Goal: Information Seeking & Learning: Learn about a topic

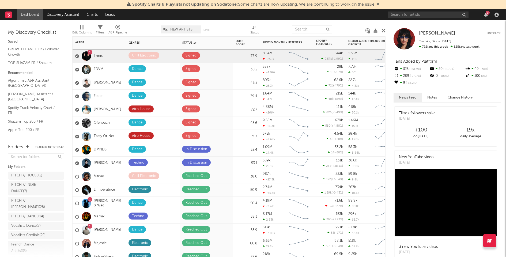
click at [110, 55] on div "1 Trinix" at bounding box center [98, 55] width 53 height 13
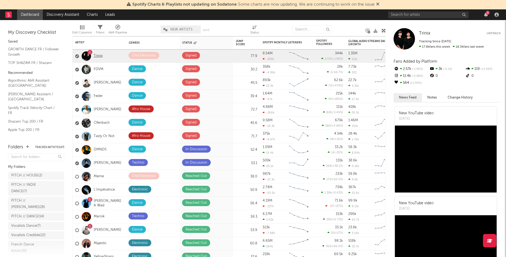
click at [97, 55] on link "Trinix" at bounding box center [98, 56] width 9 height 5
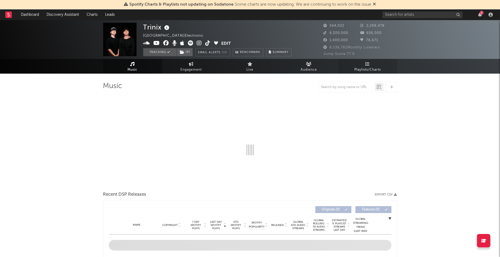
click at [370, 69] on span "Playlists/Charts" at bounding box center [368, 70] width 26 height 6
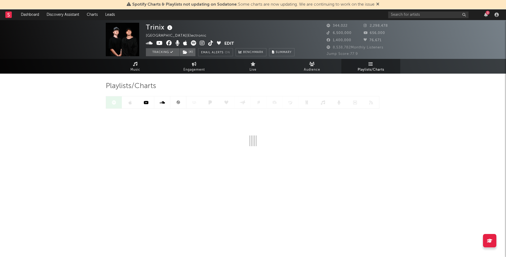
click at [180, 103] on link at bounding box center [178, 102] width 16 height 12
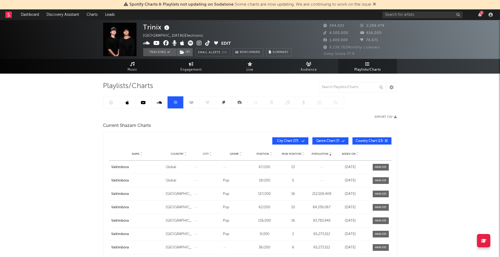
click at [352, 154] on span "Added On" at bounding box center [349, 153] width 14 height 3
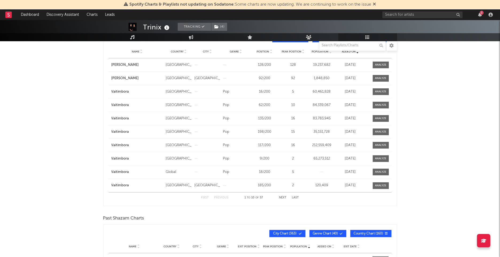
scroll to position [102, 0]
click at [383, 64] on div at bounding box center [381, 65] width 12 height 4
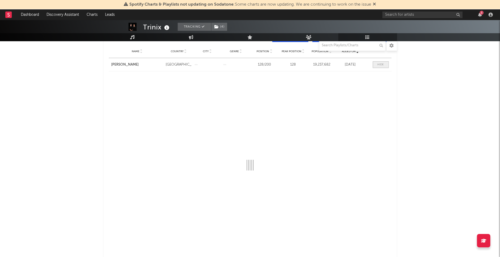
select select "All"
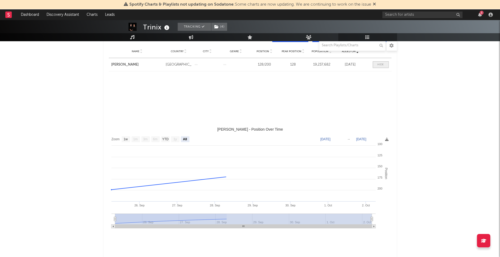
select select "1w"
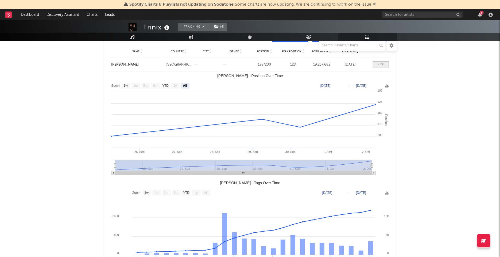
click at [383, 64] on div at bounding box center [381, 65] width 6 height 4
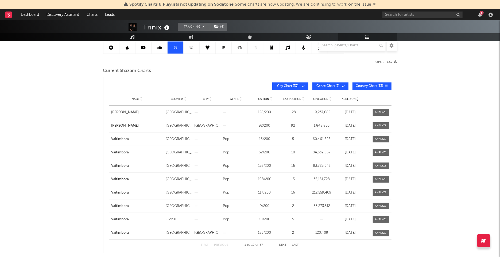
scroll to position [0, 0]
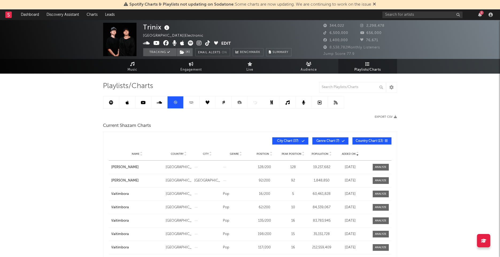
click at [119, 98] on link at bounding box center [112, 102] width 16 height 12
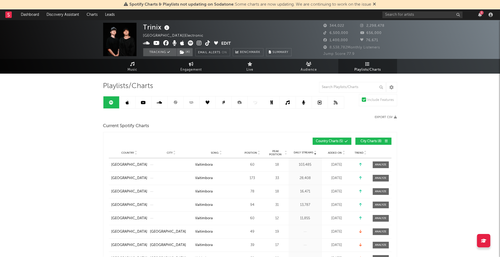
click at [113, 99] on link at bounding box center [112, 102] width 16 height 12
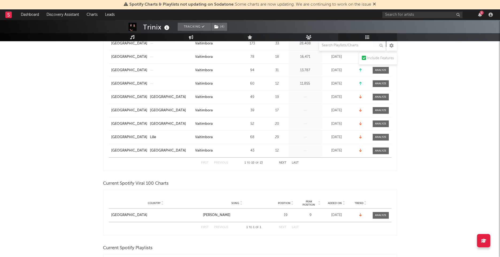
scroll to position [239, 0]
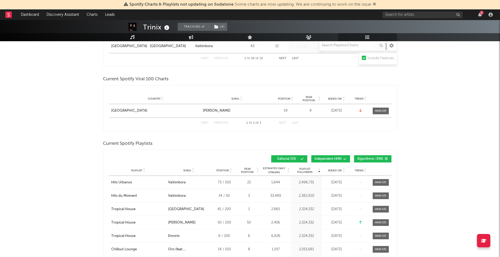
click at [482, 12] on div "3" at bounding box center [482, 13] width 4 height 4
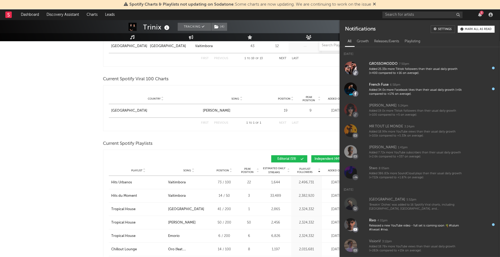
click at [472, 29] on div "Mark all as read" at bounding box center [478, 29] width 27 height 3
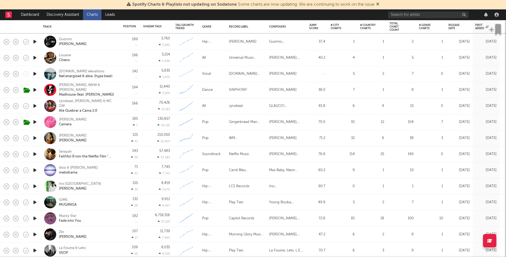
click at [34, 202] on icon "button" at bounding box center [35, 202] width 6 height 7
click at [35, 185] on icon "button" at bounding box center [35, 186] width 6 height 7
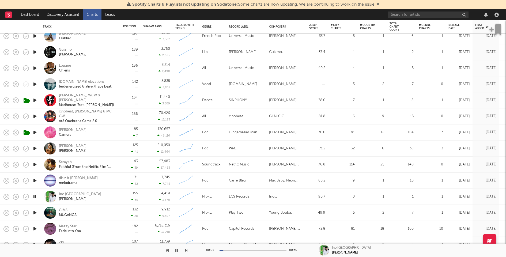
click at [34, 180] on icon "button" at bounding box center [35, 180] width 6 height 7
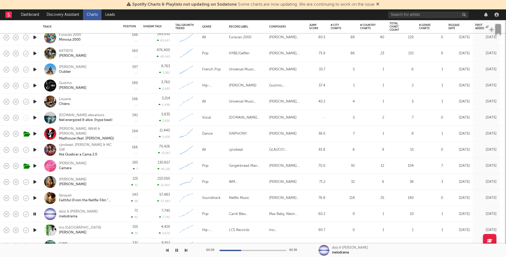
click at [264, 250] on div at bounding box center [252, 250] width 67 height 1
click at [35, 197] on icon "button" at bounding box center [35, 197] width 6 height 7
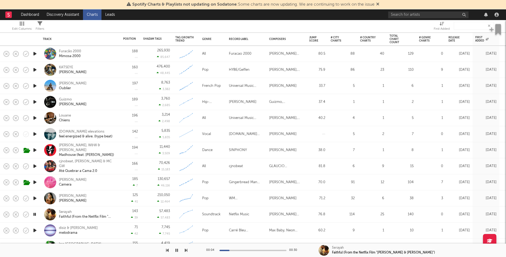
click at [35, 198] on icon "button" at bounding box center [35, 198] width 6 height 7
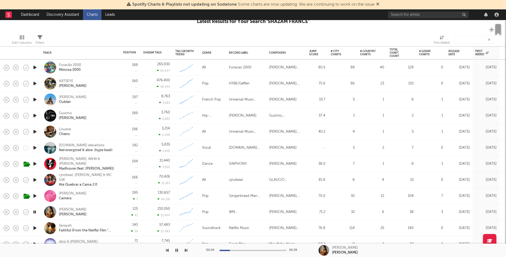
click at [34, 178] on icon "button" at bounding box center [35, 180] width 6 height 7
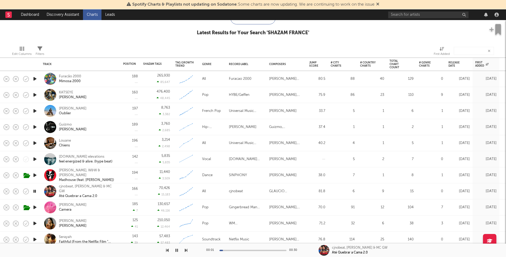
click at [34, 159] on icon "button" at bounding box center [35, 159] width 6 height 7
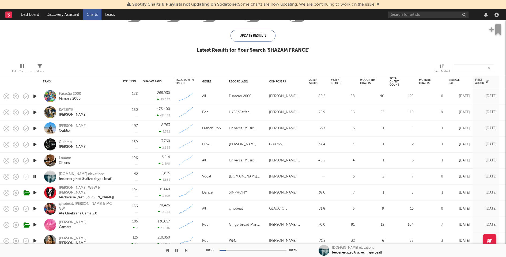
click at [33, 110] on icon "button" at bounding box center [35, 112] width 6 height 7
click at [130, 80] on div "Position" at bounding box center [129, 81] width 13 height 3
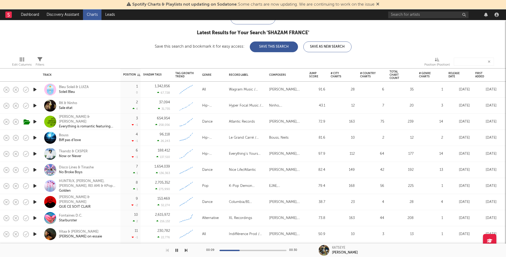
click at [32, 105] on icon "button" at bounding box center [35, 105] width 6 height 7
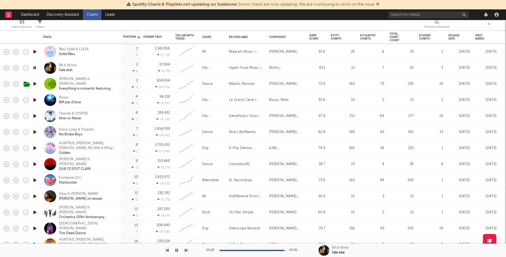
click at [35, 100] on icon "button" at bounding box center [35, 100] width 6 height 7
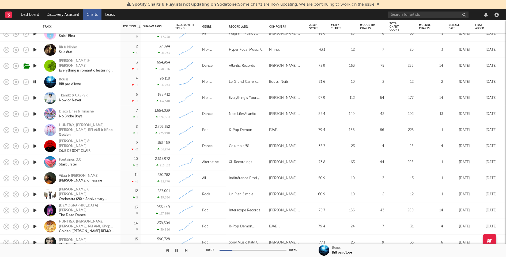
click at [35, 96] on icon "button" at bounding box center [35, 97] width 6 height 7
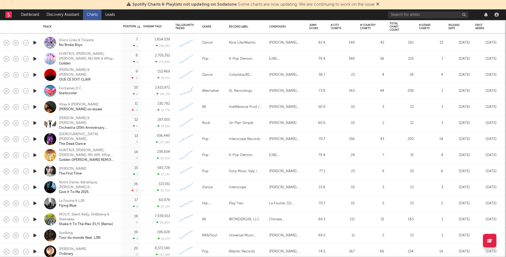
click at [35, 186] on icon "button" at bounding box center [35, 187] width 6 height 7
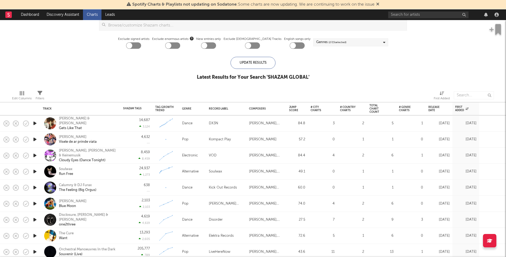
click at [129, 123] on div "14,687 3,124" at bounding box center [136, 123] width 27 height 16
click at [116, 127] on div "Max Dean & Luke Dean Gets Like That" at bounding box center [88, 123] width 58 height 14
select select "1w"
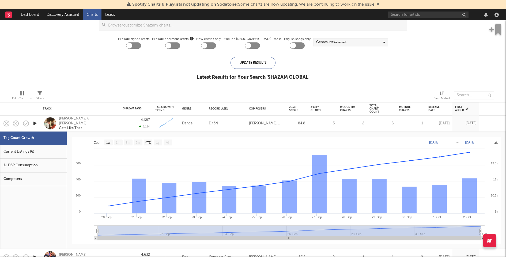
click at [35, 157] on div "Current Listings (6)" at bounding box center [33, 152] width 67 height 14
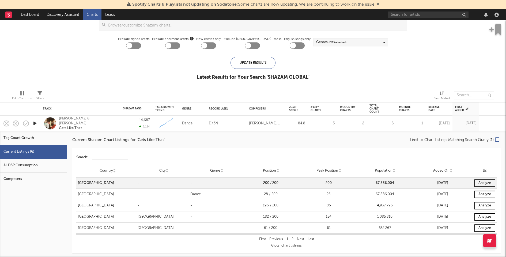
click at [106, 134] on div "Current Shazam Chart Listings for ' Gets Like That ' Limit to Chart Listings Ma…" at bounding box center [286, 194] width 439 height 127
click at [116, 130] on div "Max Dean & Luke Dean Gets Like That" at bounding box center [80, 123] width 75 height 16
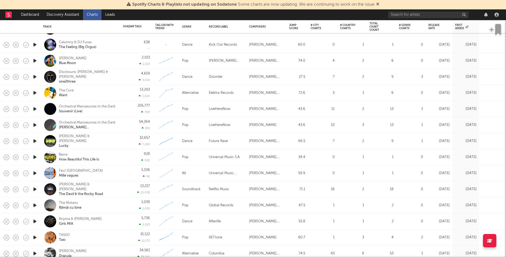
click at [33, 171] on icon "button" at bounding box center [35, 173] width 6 height 7
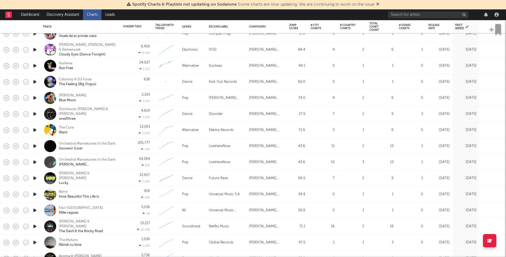
click at [36, 194] on icon "button" at bounding box center [35, 194] width 6 height 7
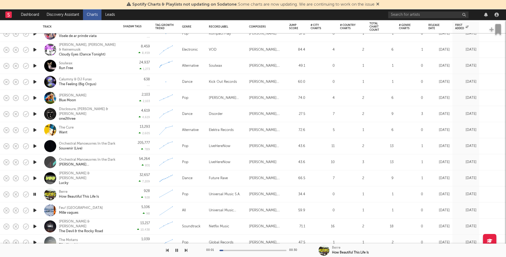
click at [247, 250] on div at bounding box center [252, 250] width 67 height 1
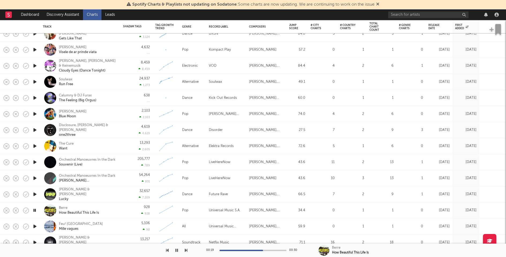
click at [246, 251] on div "00:19 00:30" at bounding box center [253, 249] width 94 height 13
click at [35, 195] on icon "button" at bounding box center [35, 194] width 6 height 7
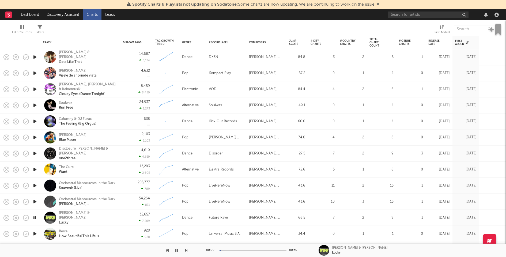
click at [33, 201] on icon "button" at bounding box center [35, 201] width 6 height 7
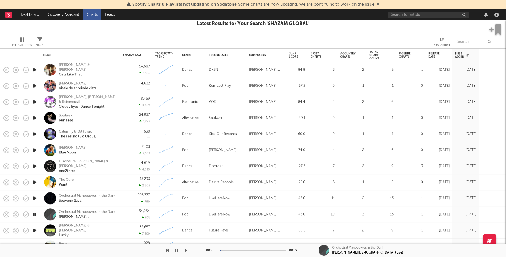
click at [33, 182] on icon "button" at bounding box center [35, 182] width 6 height 7
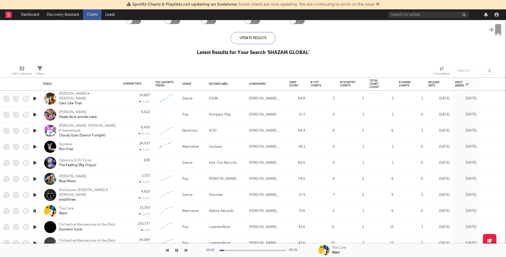
click at [248, 250] on div at bounding box center [252, 250] width 67 height 1
click at [129, 192] on div "4,619 4,619" at bounding box center [136, 195] width 27 height 16
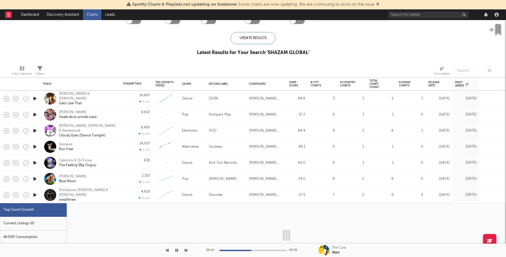
click at [36, 223] on div "Current Listings (0)" at bounding box center [33, 224] width 67 height 14
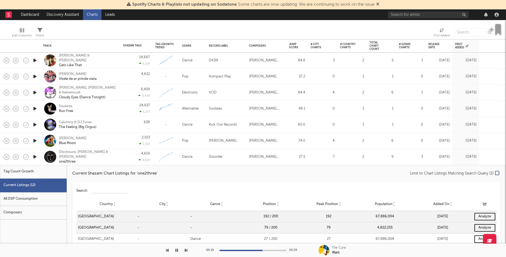
click at [34, 158] on icon "button" at bounding box center [35, 156] width 6 height 7
click at [127, 156] on div "4,619 4,619" at bounding box center [136, 157] width 27 height 16
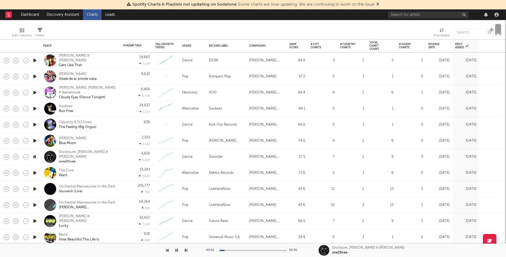
click at [34, 141] on icon "button" at bounding box center [35, 140] width 6 height 7
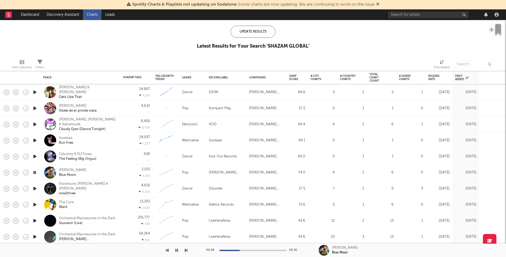
click at [35, 156] on icon "button" at bounding box center [35, 156] width 6 height 7
click at [35, 139] on icon "button" at bounding box center [35, 140] width 6 height 7
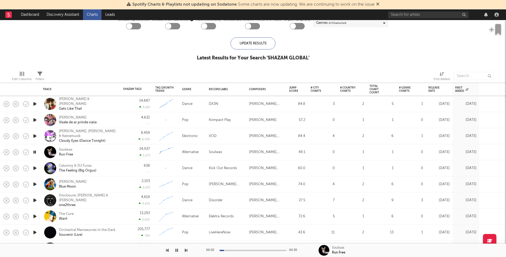
click at [35, 133] on icon "button" at bounding box center [35, 136] width 6 height 7
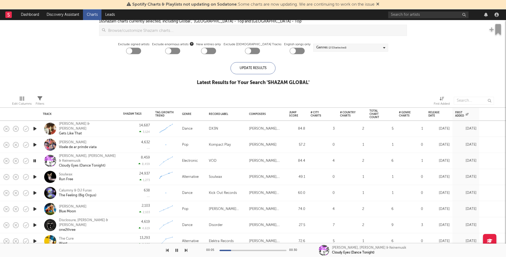
click at [34, 143] on icon "button" at bounding box center [35, 144] width 6 height 7
click at [35, 177] on icon "button" at bounding box center [35, 176] width 6 height 7
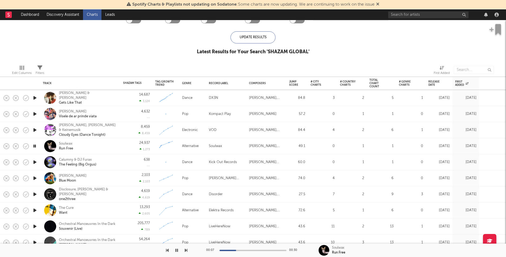
click at [35, 161] on icon "button" at bounding box center [35, 162] width 6 height 7
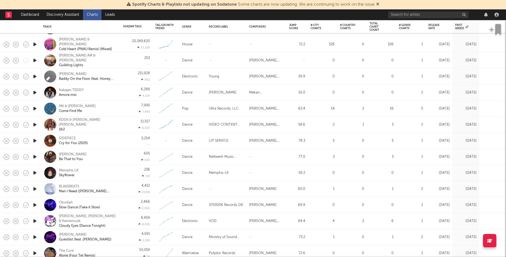
click at [34, 204] on icon "button" at bounding box center [35, 204] width 6 height 7
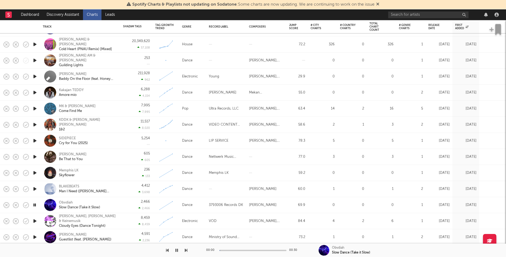
click at [34, 204] on icon "button" at bounding box center [34, 204] width 5 height 7
click at [35, 188] on icon "button" at bounding box center [35, 188] width 6 height 7
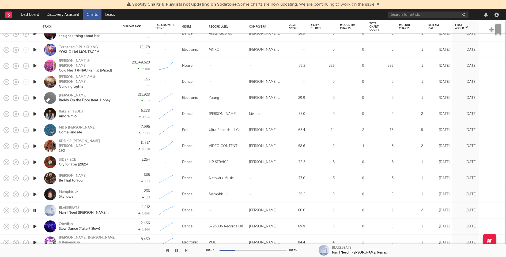
click at [35, 193] on icon "button" at bounding box center [35, 194] width 6 height 7
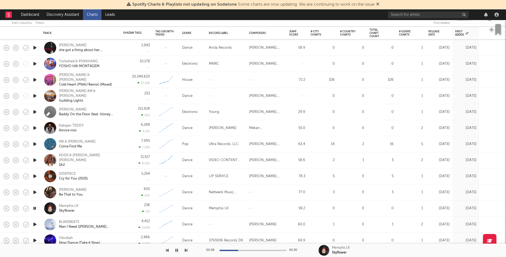
click at [36, 191] on icon "button" at bounding box center [35, 192] width 6 height 7
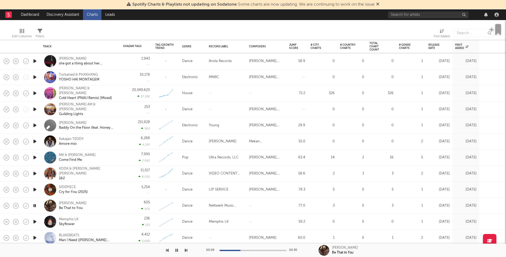
click at [35, 188] on icon "button" at bounding box center [35, 189] width 6 height 7
click at [118, 204] on div "Mel Blue Be That to You" at bounding box center [80, 206] width 80 height 16
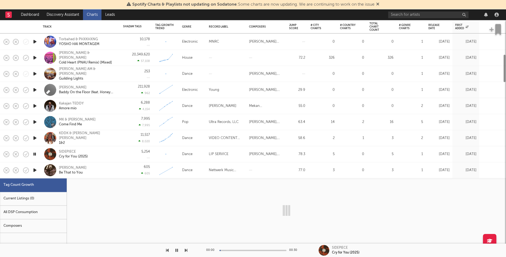
select select "1w"
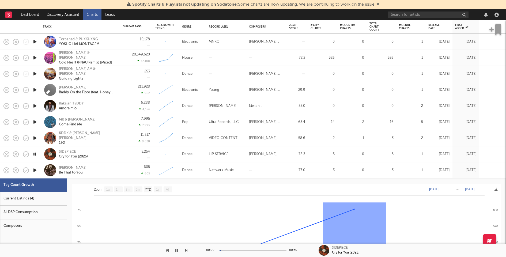
click at [50, 207] on div "All DSP Consumption" at bounding box center [33, 212] width 67 height 14
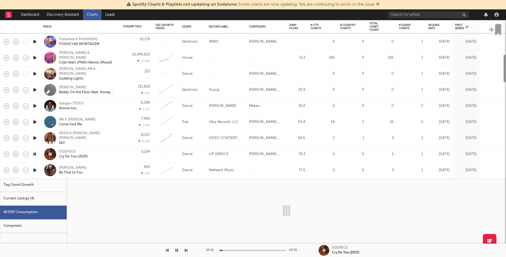
click at [51, 196] on div "Current Listings (4)" at bounding box center [33, 199] width 67 height 14
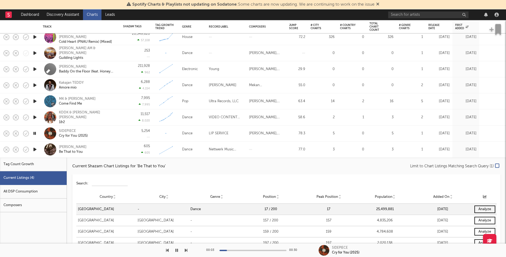
click at [123, 151] on div "605 605" at bounding box center [136, 149] width 32 height 16
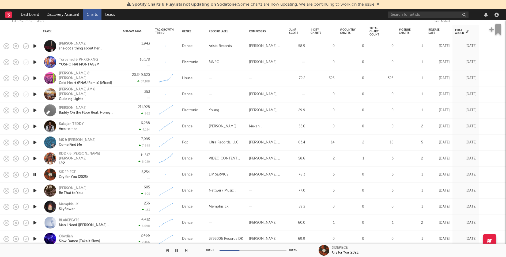
click at [35, 158] on icon "button" at bounding box center [35, 158] width 6 height 7
click at [240, 250] on div at bounding box center [252, 250] width 67 height 1
click at [34, 125] on icon "button" at bounding box center [35, 126] width 6 height 7
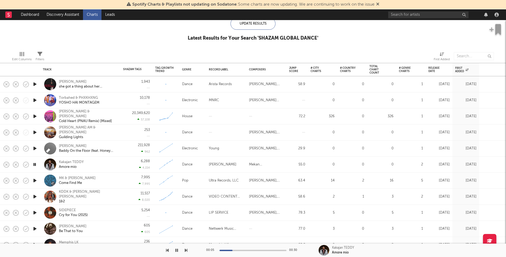
click at [35, 131] on icon "button" at bounding box center [35, 132] width 6 height 7
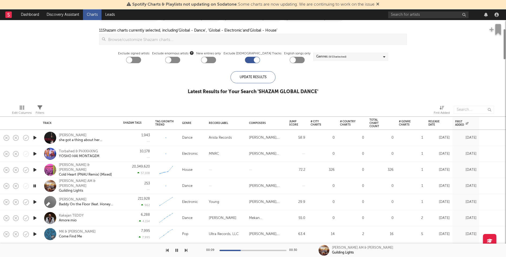
click at [248, 59] on div at bounding box center [252, 60] width 15 height 6
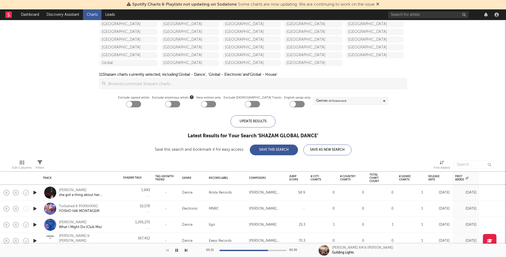
click at [248, 103] on div at bounding box center [248, 104] width 6 height 6
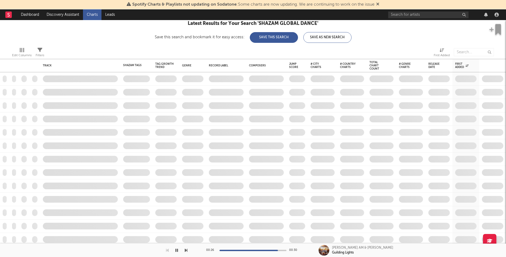
checkbox input "true"
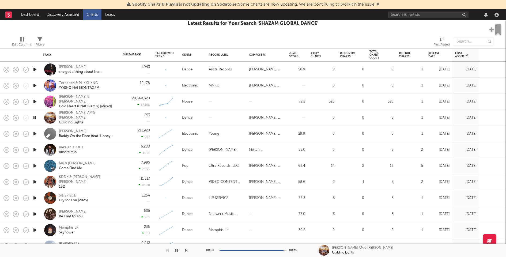
click at [35, 102] on icon "button" at bounding box center [35, 101] width 6 height 7
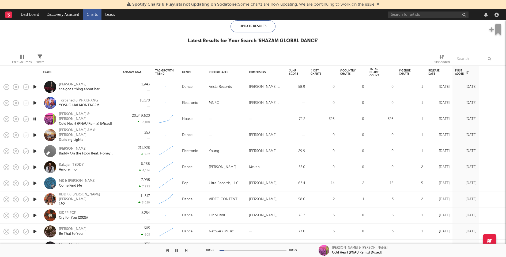
click at [35, 103] on icon "button" at bounding box center [35, 102] width 6 height 7
click at [35, 87] on icon "button" at bounding box center [35, 86] width 6 height 7
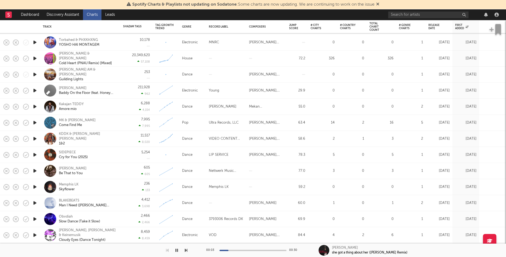
click at [36, 203] on icon "button" at bounding box center [35, 203] width 6 height 7
click at [34, 218] on icon "button" at bounding box center [35, 219] width 6 height 7
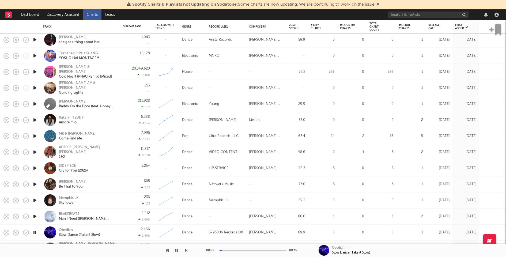
click at [135, 213] on div "4,412 3,698" at bounding box center [136, 216] width 27 height 16
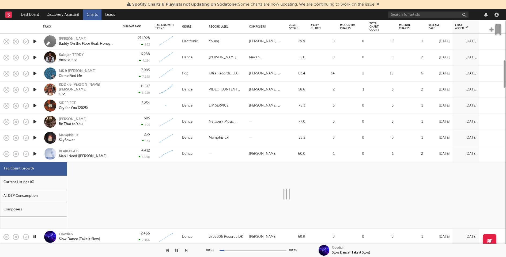
select select "1w"
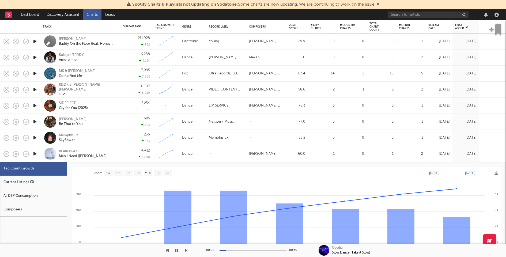
click at [54, 185] on div "Current Listings (3)" at bounding box center [33, 182] width 67 height 14
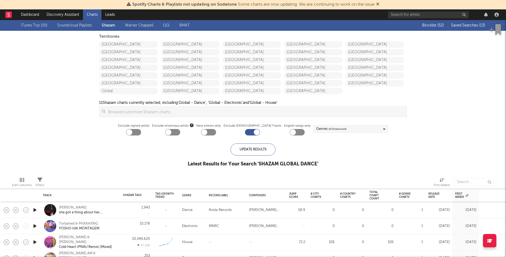
click at [471, 25] on span "Saved Searches ( 13 )" at bounding box center [468, 26] width 34 height 4
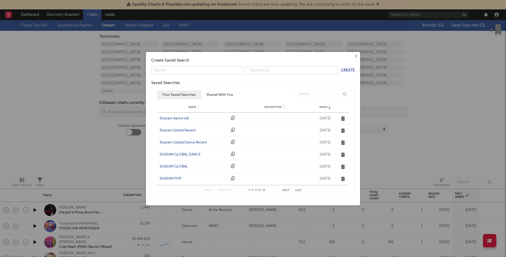
click at [185, 119] on div "Shazam dance old" at bounding box center [193, 118] width 69 height 5
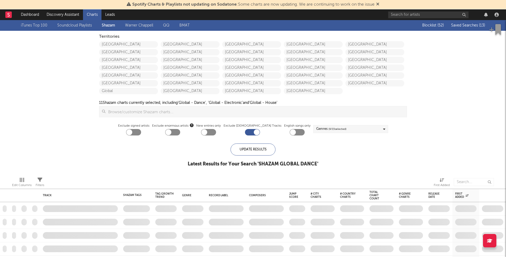
checkbox input "false"
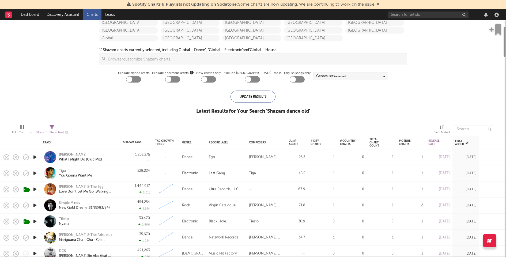
click at [399, 69] on div "Territories United States Canada Australia China Japan New Zealand Global Mexic…" at bounding box center [252, 31] width 313 height 107
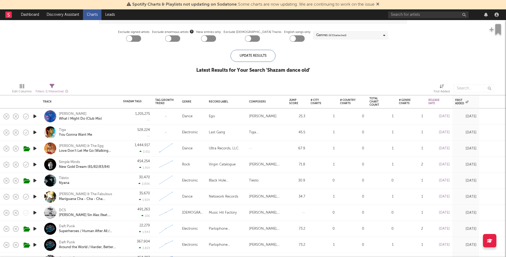
click at [35, 116] on icon "button" at bounding box center [35, 116] width 6 height 7
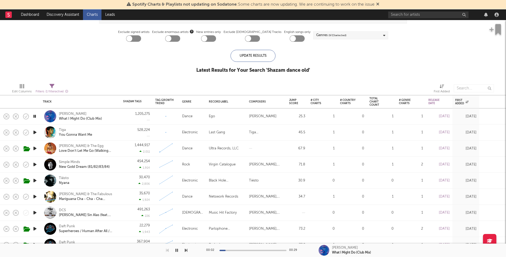
click at [247, 250] on div at bounding box center [252, 250] width 67 height 1
click at [257, 251] on div "00:12 00:29" at bounding box center [253, 249] width 94 height 13
click at [35, 164] on icon "button" at bounding box center [35, 164] width 6 height 7
click at [34, 195] on icon "button" at bounding box center [35, 196] width 6 height 7
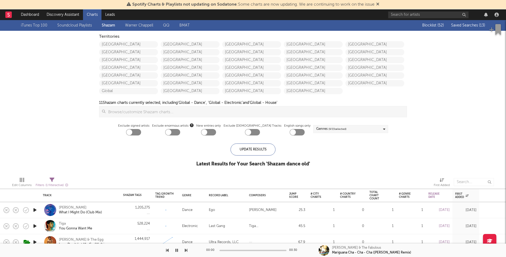
click at [355, 126] on div "Genres ( 9 / 15 selected)" at bounding box center [350, 129] width 75 height 8
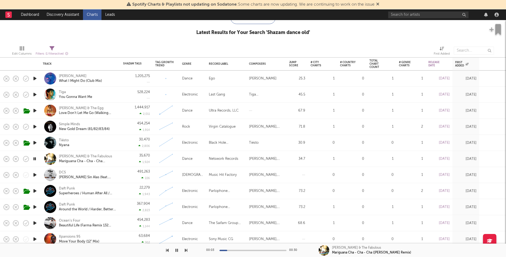
click at [250, 250] on div at bounding box center [252, 250] width 67 height 1
click at [34, 174] on icon "button" at bounding box center [35, 174] width 6 height 7
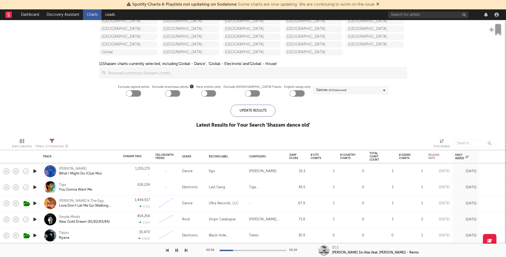
click at [362, 90] on div "Genres ( 9 / 15 selected)" at bounding box center [350, 90] width 75 height 8
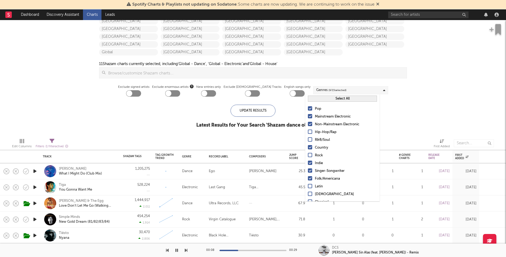
click at [322, 147] on div "Country" at bounding box center [346, 147] width 62 height 6
click at [308, 147] on input "Country" at bounding box center [308, 147] width 0 height 6
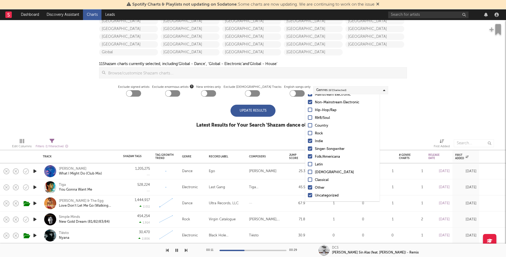
click at [331, 156] on div "Folk/Americana" at bounding box center [346, 157] width 62 height 6
click at [308, 156] on input "Folk/Americana" at bounding box center [308, 157] width 0 height 6
click at [255, 129] on div "Update Results Latest Results for Your Search ' Shazam dance old '" at bounding box center [253, 119] width 114 height 29
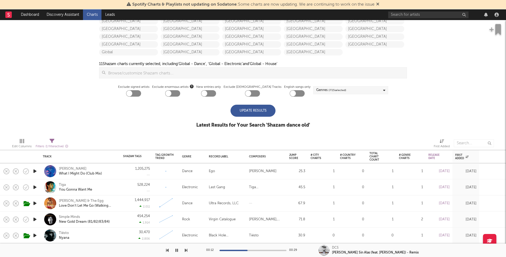
click at [255, 117] on div "Update Results Latest Results for Your Search ' Shazam dance old '" at bounding box center [253, 119] width 114 height 29
click at [257, 113] on div "Update Results" at bounding box center [252, 111] width 45 height 12
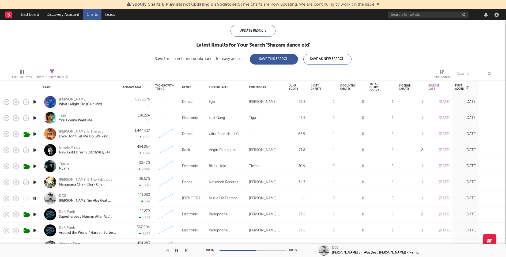
click at [35, 148] on icon "button" at bounding box center [35, 150] width 6 height 7
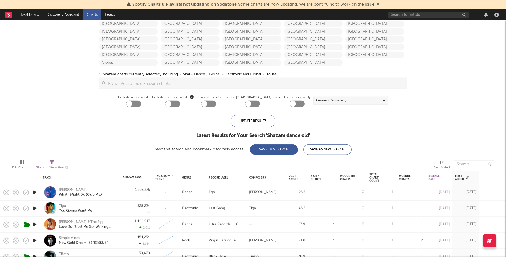
click at [275, 154] on button "Save This Search" at bounding box center [274, 149] width 48 height 11
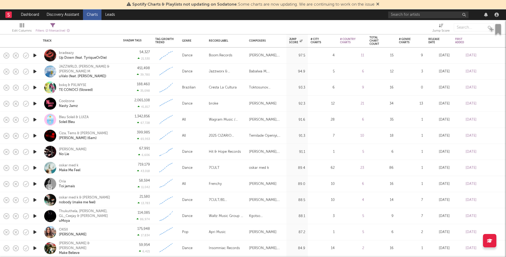
click at [37, 87] on icon "button" at bounding box center [35, 87] width 6 height 7
click at [37, 87] on icon "button" at bounding box center [34, 87] width 5 height 7
click at [15, 87] on rect "button" at bounding box center [16, 87] width 2 height 2
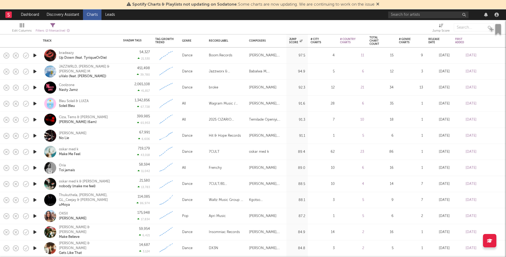
click at [33, 86] on icon "button" at bounding box center [35, 87] width 6 height 7
click at [34, 87] on icon "button" at bounding box center [34, 87] width 5 height 7
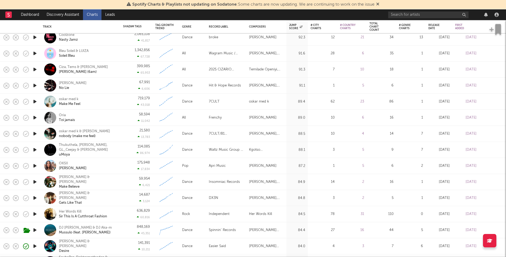
click at [33, 167] on icon "button" at bounding box center [35, 165] width 6 height 7
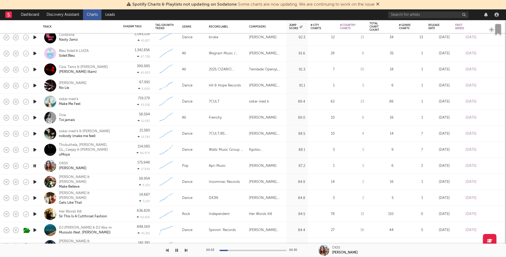
click at [33, 167] on icon "button" at bounding box center [34, 165] width 5 height 7
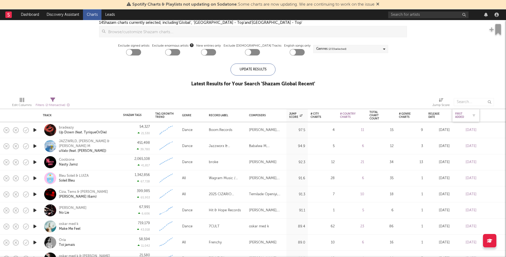
click at [457, 115] on div "First Added" at bounding box center [461, 115] width 13 height 6
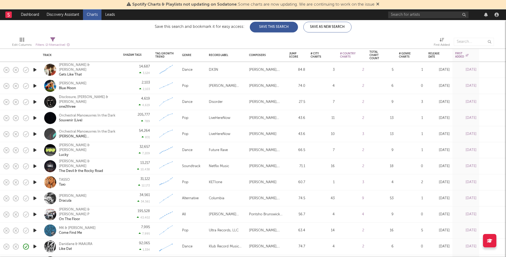
click at [35, 180] on icon "button" at bounding box center [35, 182] width 6 height 7
click at [35, 180] on icon "button" at bounding box center [34, 182] width 5 height 7
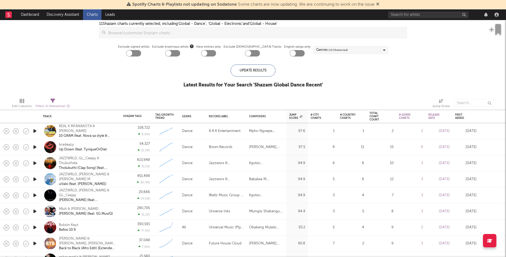
click at [37, 131] on icon "button" at bounding box center [35, 131] width 6 height 7
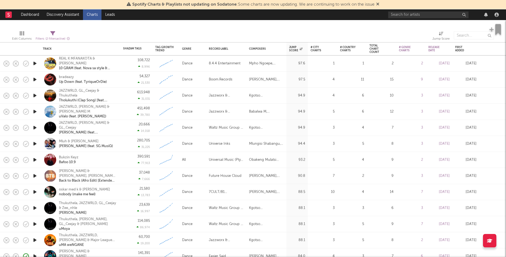
click at [33, 143] on icon "button" at bounding box center [35, 143] width 6 height 7
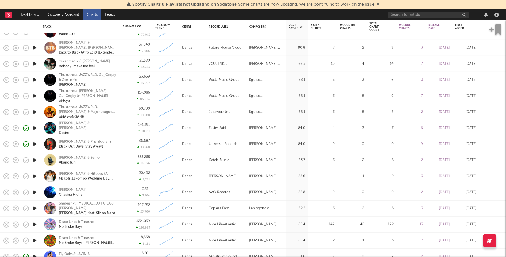
click at [34, 159] on icon "button" at bounding box center [35, 160] width 6 height 7
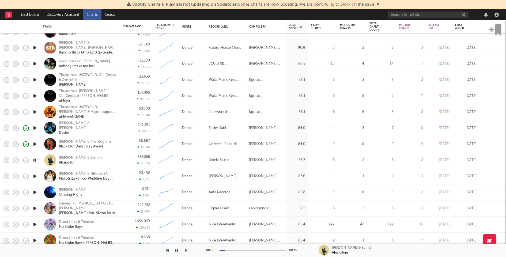
click at [34, 159] on icon "button" at bounding box center [34, 160] width 5 height 7
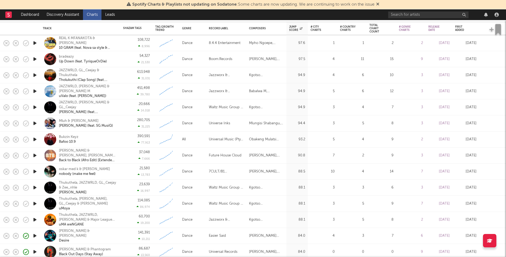
click at [125, 188] on div "23,639 16,997" at bounding box center [136, 187] width 27 height 16
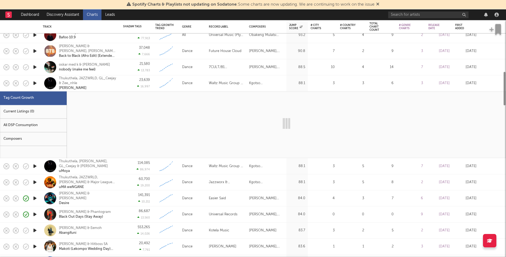
select select "1w"
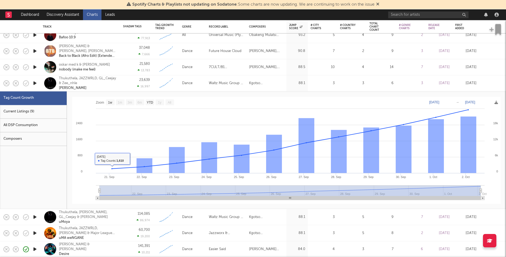
click at [63, 116] on div "Current Listings (9)" at bounding box center [33, 112] width 67 height 14
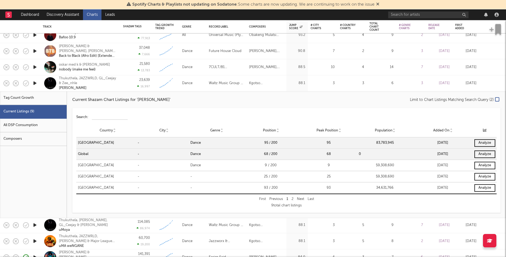
click at [494, 100] on label "Limit to Chart Listings Matching Search Query ( 2 )" at bounding box center [453, 100] width 89 height 6
click at [409, 100] on input "Limit to Chart Listings Matching Search Query ( 2 )" at bounding box center [409, 100] width 0 height 6
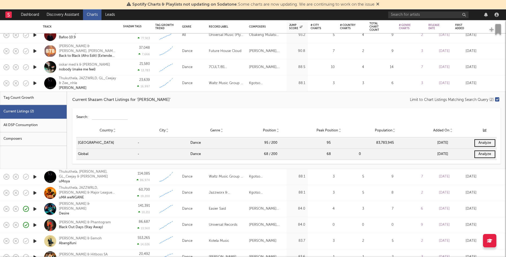
click at [190, 87] on div "Dance" at bounding box center [192, 83] width 27 height 16
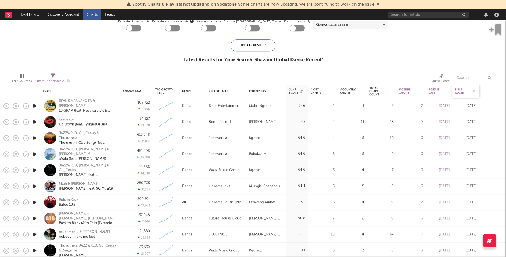
click at [458, 90] on div "First Added" at bounding box center [461, 91] width 13 height 6
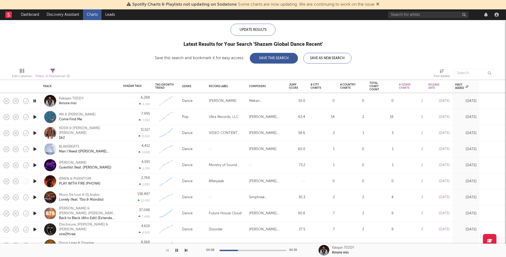
click at [35, 118] on icon "button" at bounding box center [35, 117] width 6 height 7
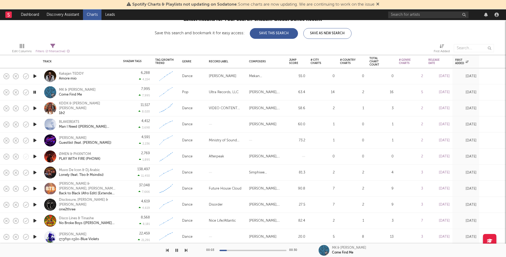
click at [36, 107] on icon "button" at bounding box center [35, 108] width 6 height 7
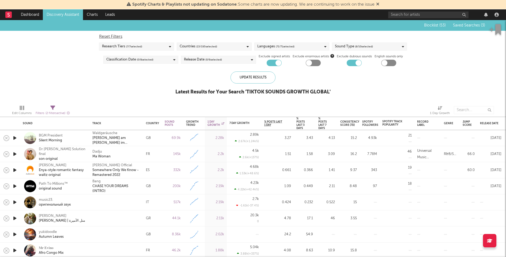
select select "between"
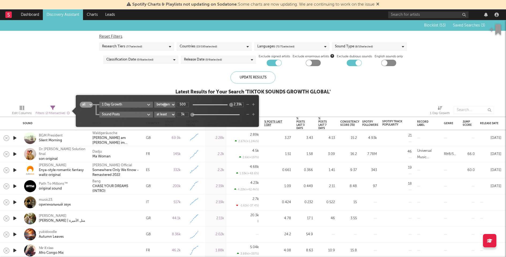
click at [50, 111] on div "Filters ( 2 filters active)" at bounding box center [53, 113] width 34 height 7
click at [248, 105] on icon "button" at bounding box center [247, 104] width 3 height 3
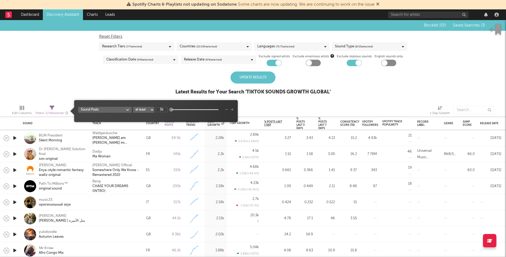
click at [200, 89] on div "Latest Results for Your Search ' TIKTOK SOUNDS GROWTH GLOBAL '" at bounding box center [252, 92] width 155 height 6
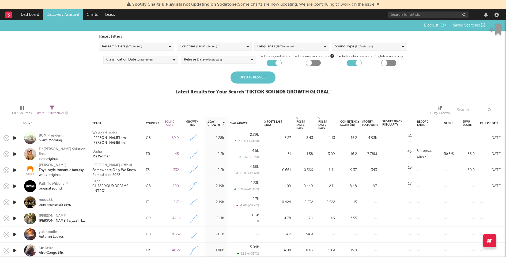
click at [274, 76] on div "Update Results" at bounding box center [252, 77] width 45 height 12
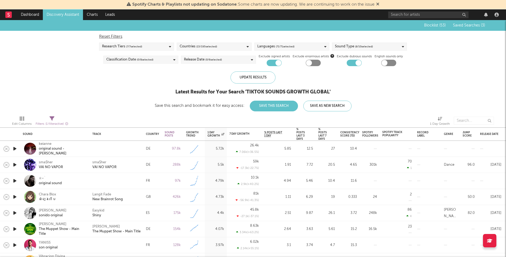
click at [14, 148] on icon "button" at bounding box center [15, 148] width 6 height 7
click at [201, 41] on div "Reset Filters Research Tiers ( 7 / 7 selected) Countries ( 15 / 195 selected) L…" at bounding box center [252, 48] width 313 height 35
click at [201, 47] on span "( 15 / 195 selected)" at bounding box center [206, 46] width 21 height 6
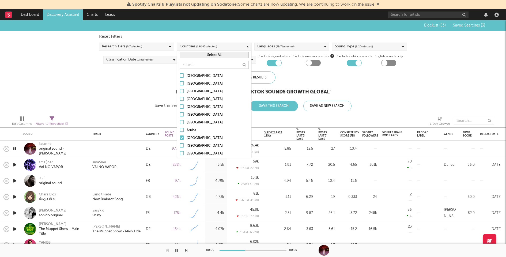
click at [216, 55] on button "Select All" at bounding box center [213, 55] width 69 height 6
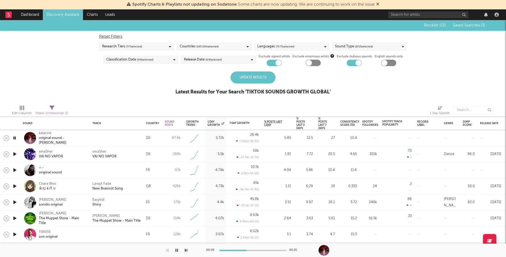
click at [161, 89] on div "Blocklist ( 53 ) Saved Searches ( 3 ) Reset Filters Research Tiers ( 7 / 7 sele…" at bounding box center [253, 60] width 506 height 81
click at [257, 76] on div "Update Results" at bounding box center [252, 77] width 45 height 12
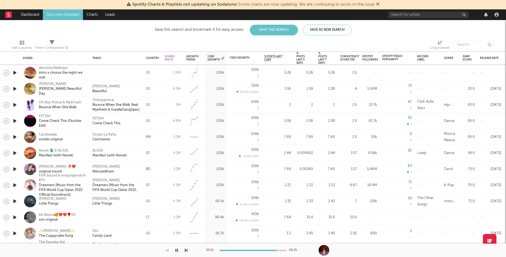
click at [14, 71] on icon "button" at bounding box center [15, 72] width 6 height 7
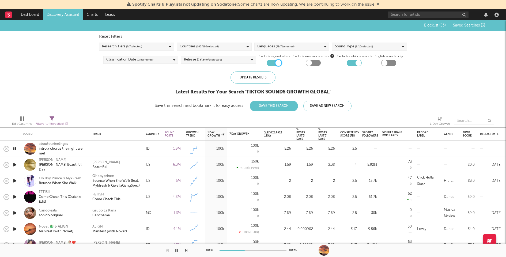
click at [276, 63] on div at bounding box center [278, 63] width 6 height 6
checkbox input "false"
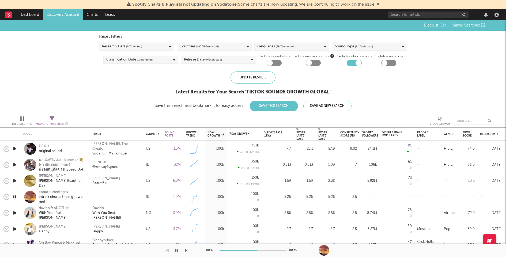
click at [16, 148] on icon "button" at bounding box center [15, 148] width 6 height 7
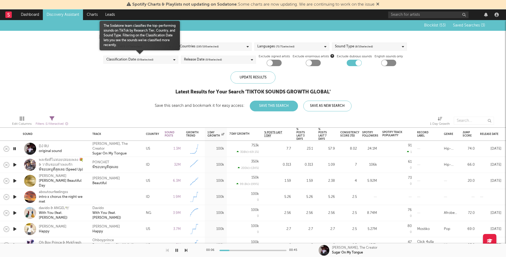
click at [165, 61] on div "Classification Date ( 0 / 8 selected)" at bounding box center [140, 60] width 75 height 8
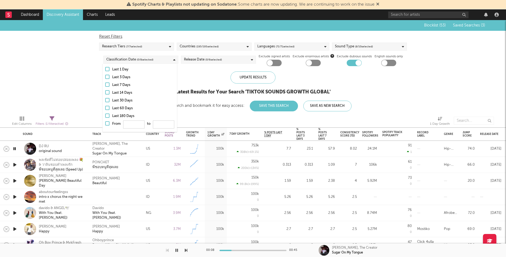
click at [208, 56] on span "( 0 / 6 selected)" at bounding box center [213, 59] width 17 height 6
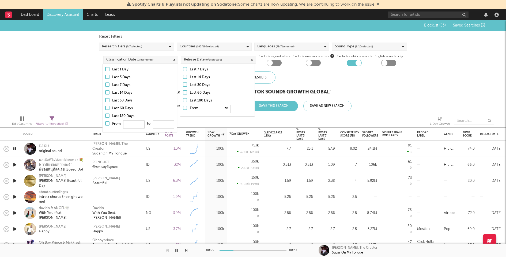
click at [396, 78] on div "Blocklist ( 53 ) Saved Searches ( 3 ) Reset Filters Research Tiers ( 7 / 7 sele…" at bounding box center [253, 65] width 506 height 91
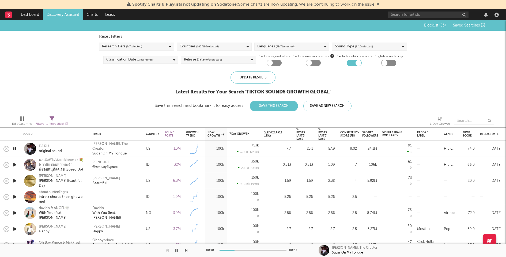
click at [370, 47] on span "( 8 / 10 selected)" at bounding box center [364, 46] width 18 height 6
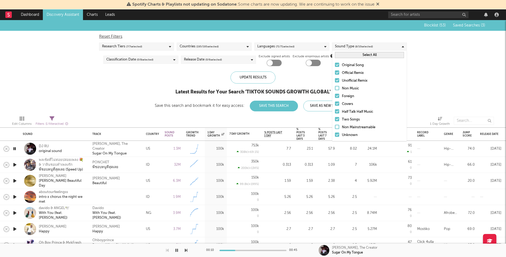
click at [361, 55] on button "Select All" at bounding box center [369, 55] width 69 height 6
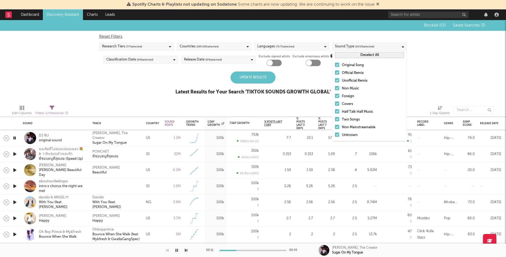
click at [260, 76] on div "Update Results" at bounding box center [252, 77] width 45 height 12
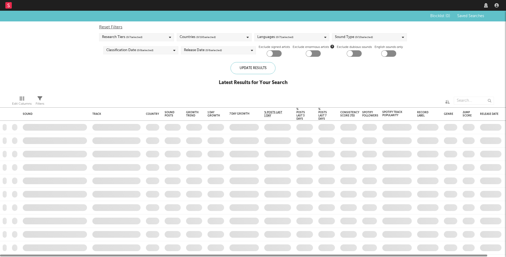
checkbox input "true"
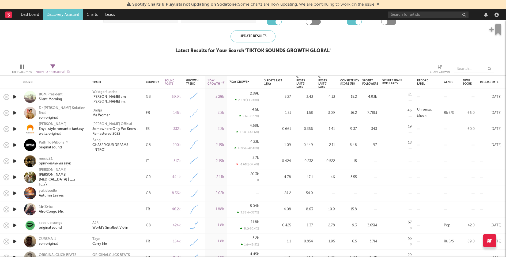
click at [15, 161] on icon "button" at bounding box center [15, 161] width 6 height 7
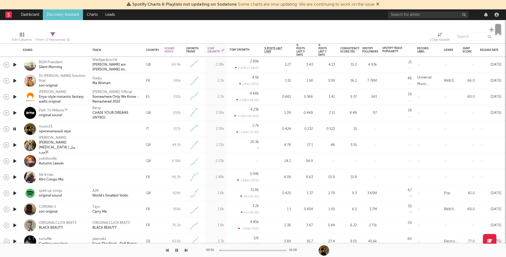
click at [14, 145] on icon "button" at bounding box center [15, 144] width 6 height 7
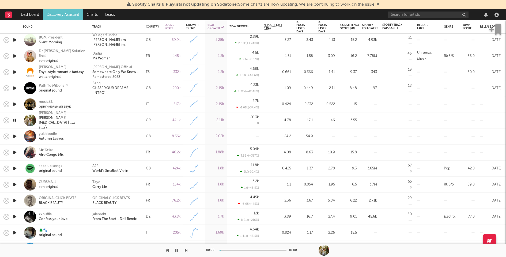
click at [15, 135] on icon "button" at bounding box center [15, 136] width 6 height 7
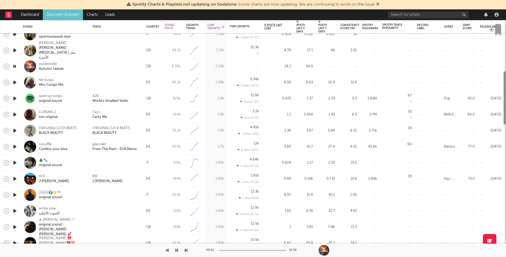
click at [15, 163] on icon "button" at bounding box center [15, 162] width 6 height 7
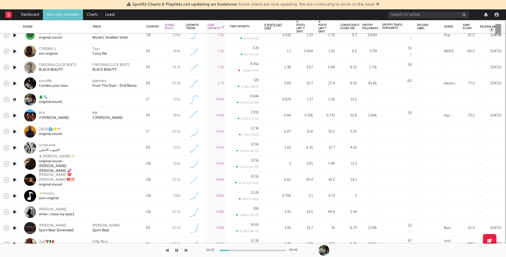
click at [15, 131] on icon "button" at bounding box center [15, 131] width 6 height 7
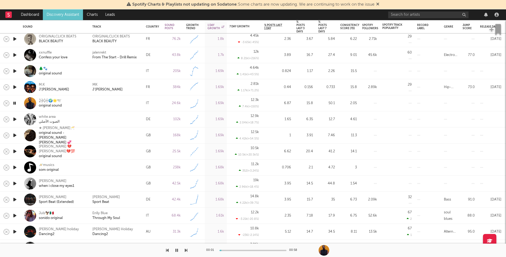
click at [14, 120] on icon "button" at bounding box center [15, 119] width 6 height 7
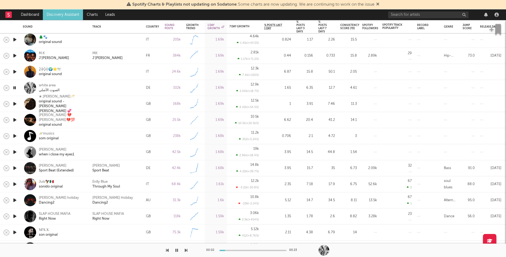
click at [15, 119] on icon "button" at bounding box center [15, 120] width 6 height 7
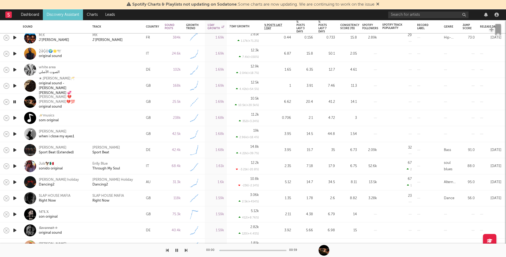
click at [15, 118] on icon "button" at bounding box center [15, 117] width 6 height 7
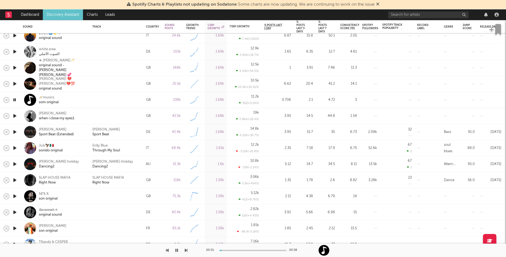
click at [15, 115] on icon "button" at bounding box center [15, 116] width 6 height 7
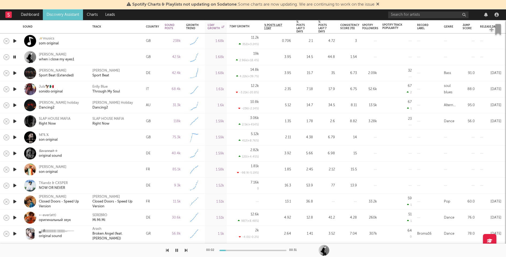
click at [15, 137] on icon "button" at bounding box center [15, 137] width 6 height 7
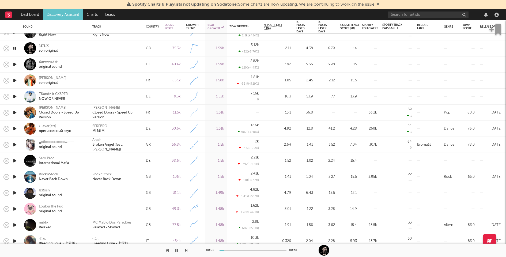
click at [13, 160] on icon "button" at bounding box center [15, 160] width 6 height 7
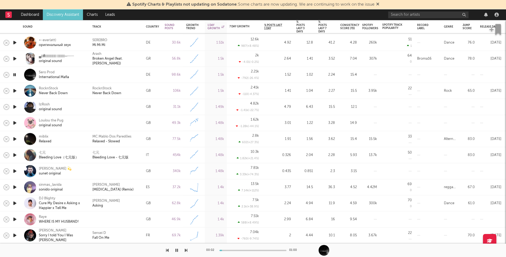
click at [13, 170] on icon "button" at bounding box center [15, 171] width 6 height 7
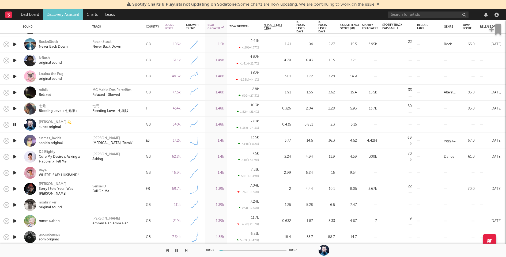
click at [14, 172] on icon "button" at bounding box center [15, 172] width 6 height 7
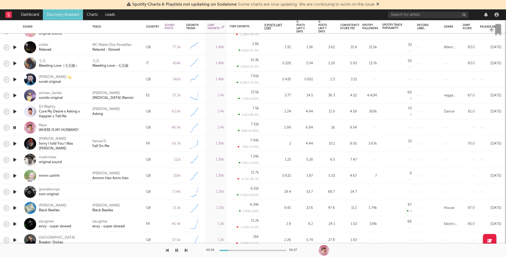
click at [16, 160] on icon "button" at bounding box center [15, 159] width 6 height 7
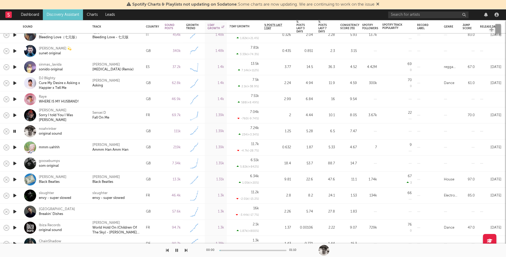
click at [16, 162] on icon "button" at bounding box center [15, 163] width 6 height 7
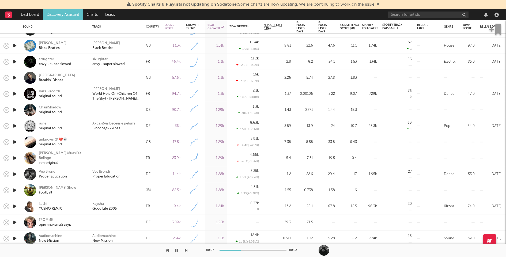
click at [16, 141] on icon "button" at bounding box center [15, 142] width 6 height 7
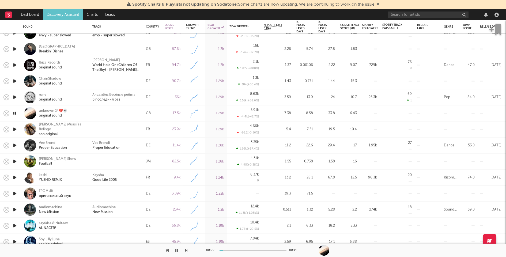
click at [15, 160] on icon "button" at bounding box center [15, 161] width 6 height 7
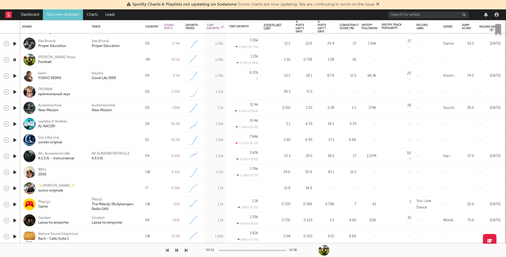
click at [14, 172] on icon "button" at bounding box center [15, 172] width 6 height 7
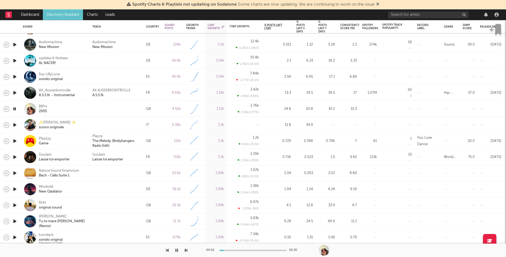
click at [14, 173] on icon "button" at bounding box center [15, 173] width 6 height 7
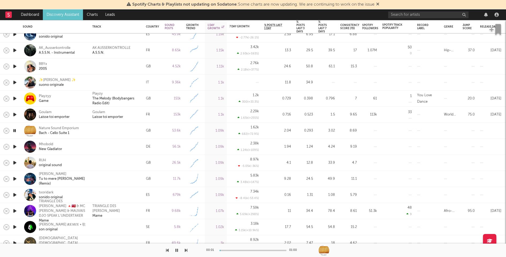
click at [16, 146] on icon "button" at bounding box center [15, 146] width 6 height 7
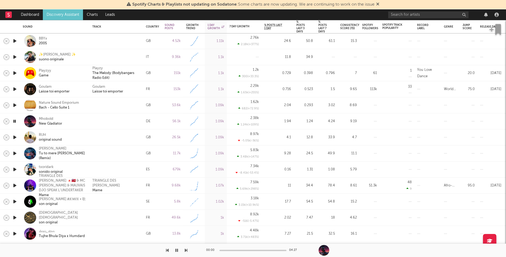
click at [15, 136] on icon "button" at bounding box center [15, 137] width 6 height 7
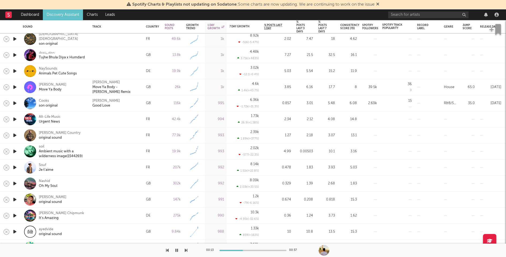
click at [17, 166] on icon "button" at bounding box center [15, 167] width 6 height 7
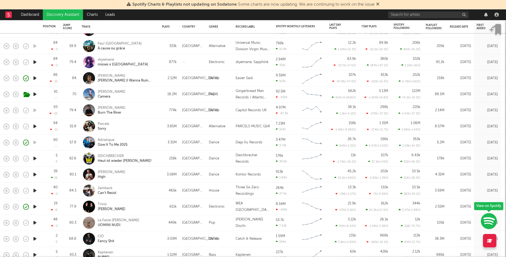
click at [35, 125] on icon "button" at bounding box center [35, 126] width 6 height 7
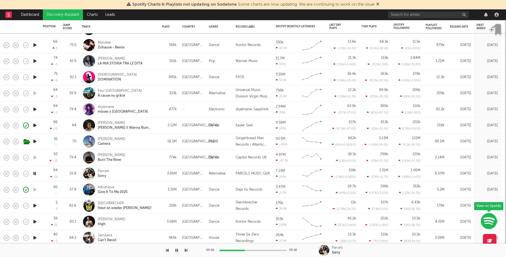
click at [154, 187] on div "Adriatique Give It To Me 2025" at bounding box center [127, 190] width 58 height 10
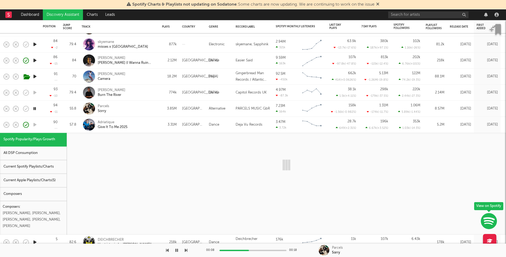
click at [50, 162] on div "Current Spotify Playlists/Charts" at bounding box center [33, 167] width 67 height 14
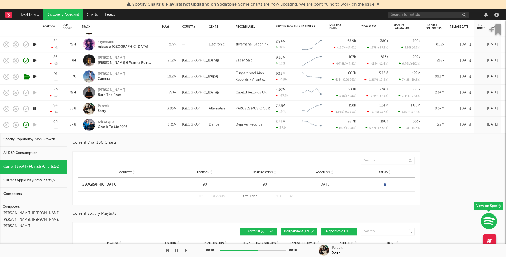
click at [152, 127] on div "Adriatique Give It To Me 2025" at bounding box center [127, 125] width 58 height 10
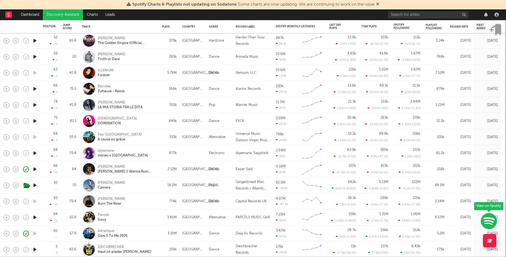
click at [35, 169] on icon "button" at bounding box center [35, 169] width 6 height 7
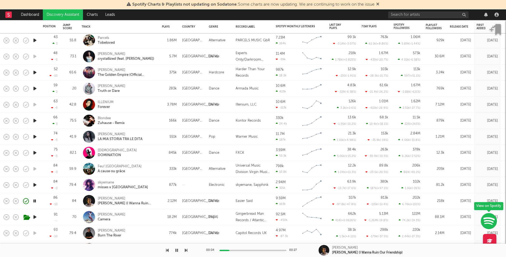
click at [259, 250] on div at bounding box center [252, 250] width 67 height 1
click at [35, 152] on icon "button" at bounding box center [35, 152] width 6 height 7
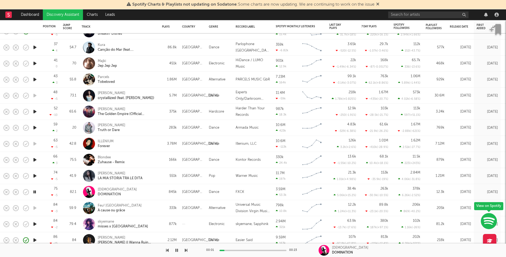
click at [34, 159] on icon "button" at bounding box center [35, 159] width 6 height 7
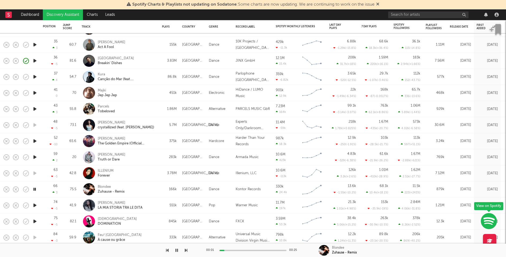
click at [36, 155] on icon "button" at bounding box center [35, 157] width 6 height 7
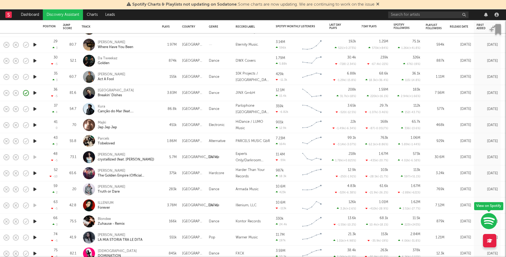
click at [35, 141] on icon "button" at bounding box center [35, 141] width 6 height 7
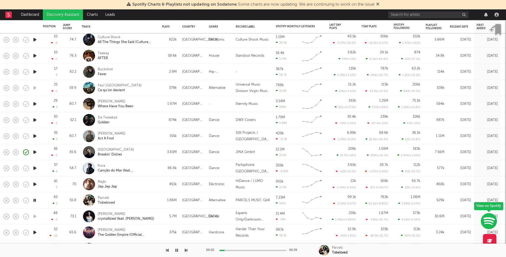
click at [36, 183] on icon "button" at bounding box center [35, 184] width 6 height 7
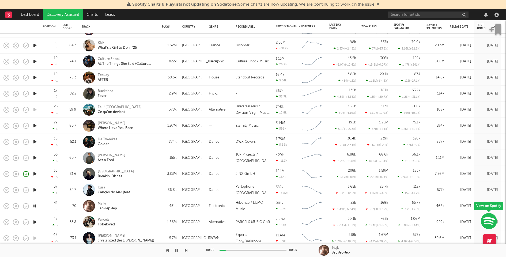
click at [35, 157] on icon "button" at bounding box center [35, 157] width 6 height 7
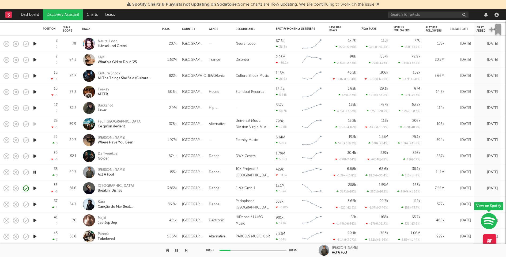
click at [143, 172] on div "Liva K Act A Fool" at bounding box center [127, 172] width 58 height 10
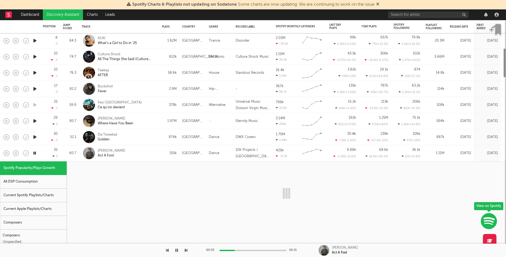
click at [43, 193] on div "Current Spotify Playlists/Charts" at bounding box center [33, 196] width 67 height 14
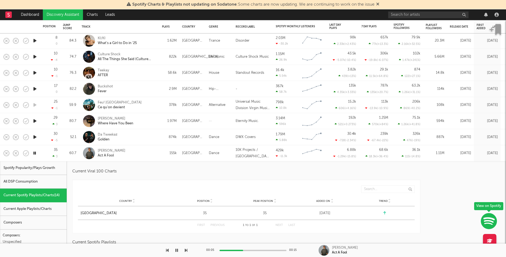
click at [143, 154] on div "Liva K Act A Fool" at bounding box center [127, 153] width 58 height 10
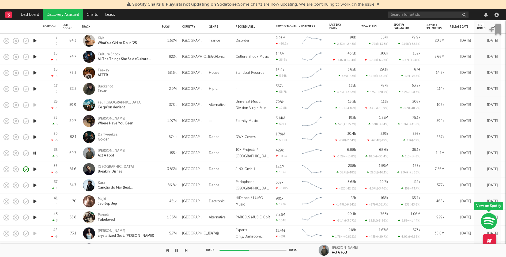
click at [35, 138] on icon "button" at bounding box center [35, 137] width 6 height 7
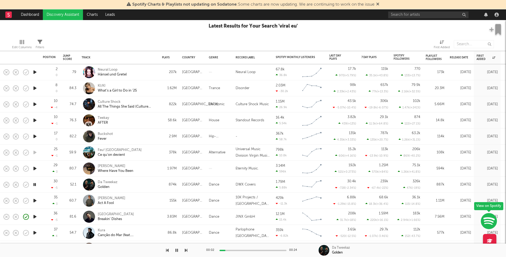
click at [35, 167] on icon "button" at bounding box center [35, 168] width 6 height 7
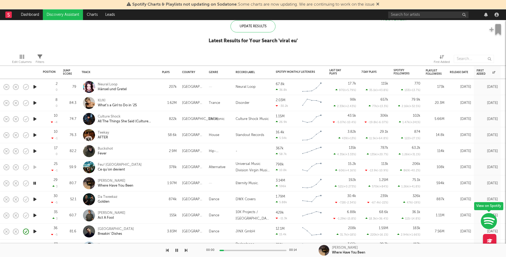
click at [35, 149] on icon "button" at bounding box center [35, 151] width 6 height 7
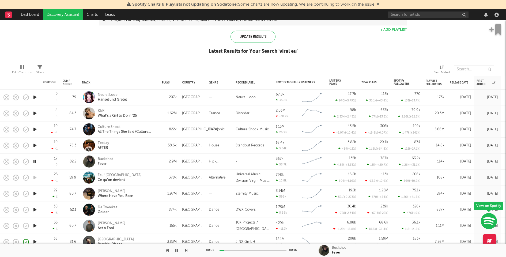
click at [36, 140] on div at bounding box center [34, 145] width 11 height 16
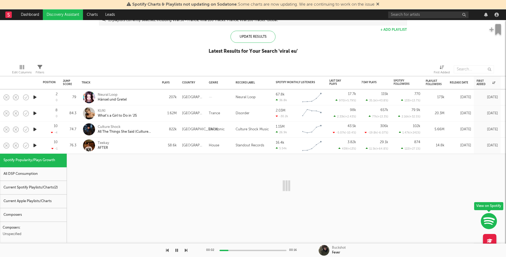
click at [35, 146] on icon "button" at bounding box center [35, 145] width 6 height 7
select select "1w"
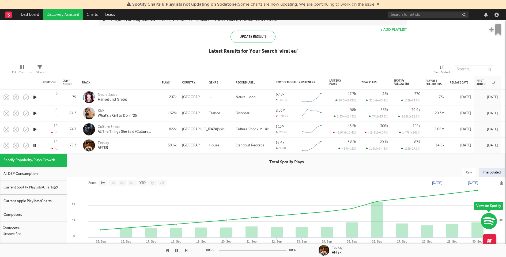
click at [143, 147] on div "Teekay AFTER" at bounding box center [127, 145] width 58 height 10
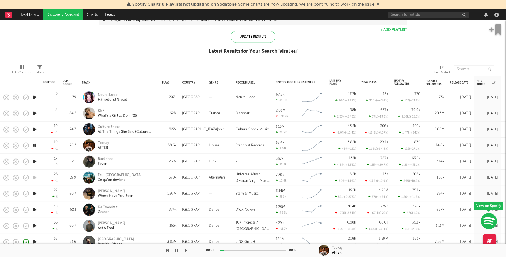
click at [154, 110] on div "KI/KI What's a Girl to Do in '25" at bounding box center [127, 113] width 58 height 10
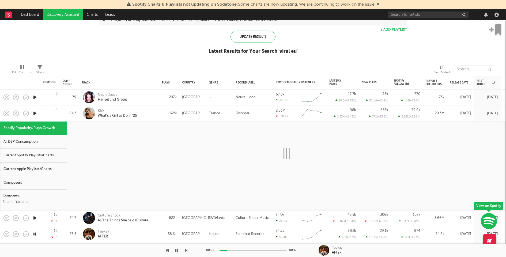
click at [31, 142] on div "All DSP Consumption" at bounding box center [33, 142] width 67 height 14
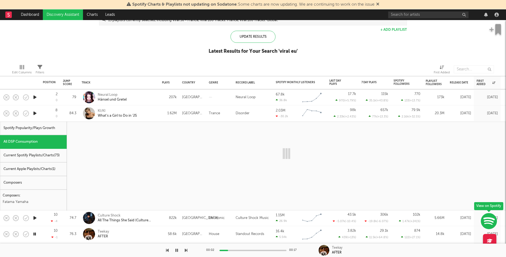
select select "1w"
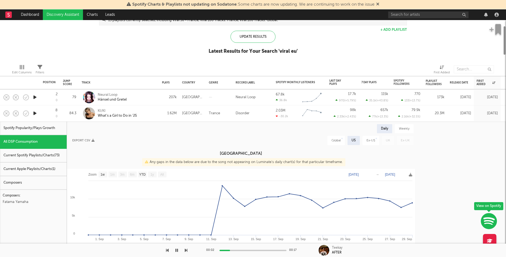
click at [40, 153] on div "Current Spotify Playlists/Charts ( 73 )" at bounding box center [33, 156] width 67 height 14
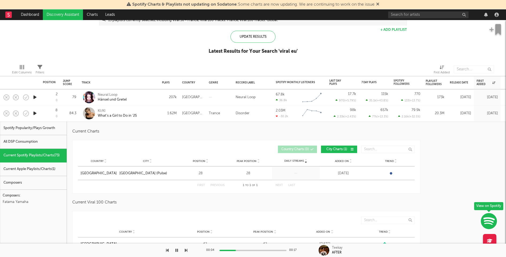
click at [151, 114] on div "KI/KI What's a Girl to Do in '25" at bounding box center [127, 113] width 58 height 10
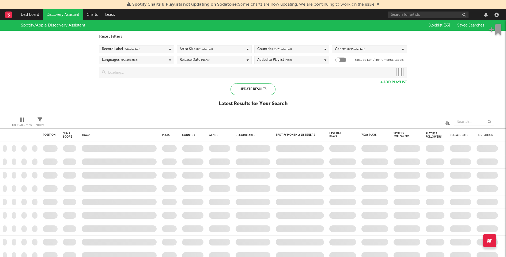
checkbox input "true"
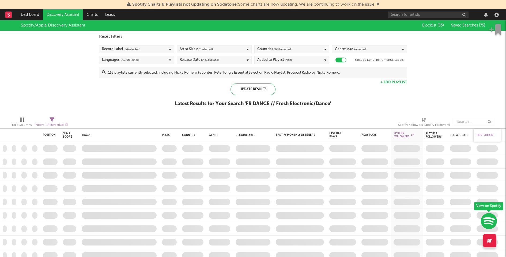
click at [485, 135] on div "First Added" at bounding box center [485, 134] width 19 height 3
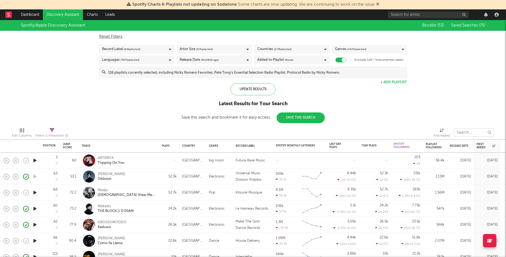
click at [466, 132] on input "text" at bounding box center [473, 132] width 40 height 8
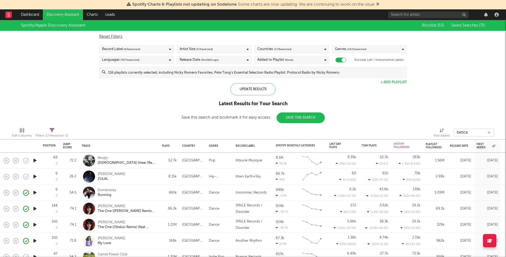
type input "betical"
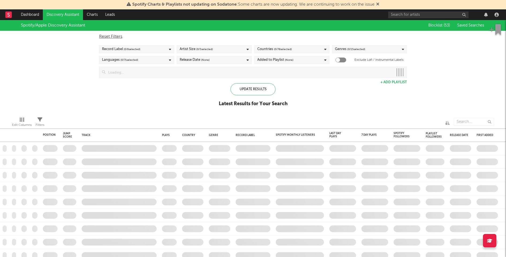
checkbox input "true"
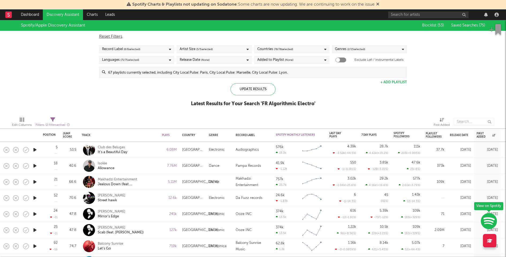
click at [215, 74] on input at bounding box center [255, 72] width 301 height 11
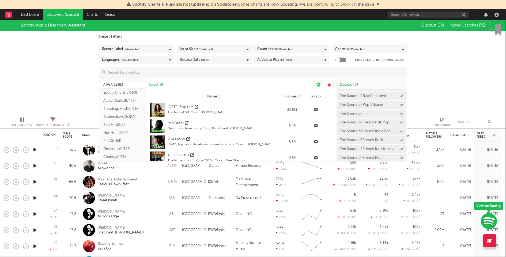
scroll to position [460, 0]
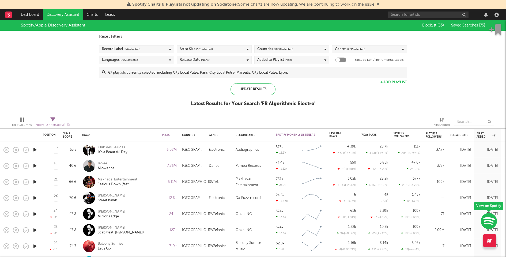
click at [438, 85] on div "Spotify/Apple Discovery Assistant Blocklist ( 53 ) Saved Searches ( 75 ) Reset …" at bounding box center [253, 66] width 506 height 92
click at [150, 152] on div "Club des Belugas It's a Beautiful Day" at bounding box center [127, 150] width 58 height 10
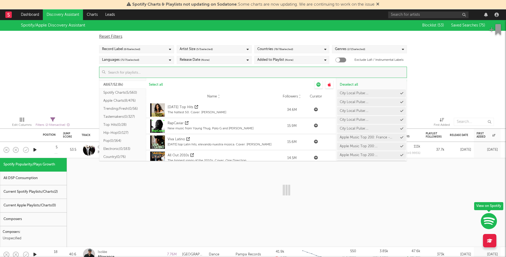
click at [205, 74] on input at bounding box center [255, 72] width 301 height 11
click at [348, 86] on button "Deselect all" at bounding box center [371, 85] width 69 height 8
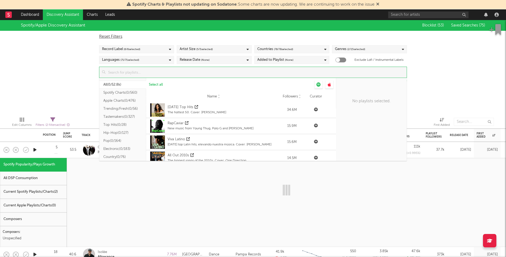
click at [196, 73] on input at bounding box center [255, 72] width 301 height 11
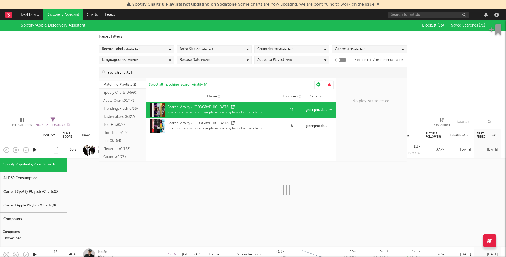
type input "search virality fr"
click at [331, 108] on icon at bounding box center [330, 109] width 3 height 3
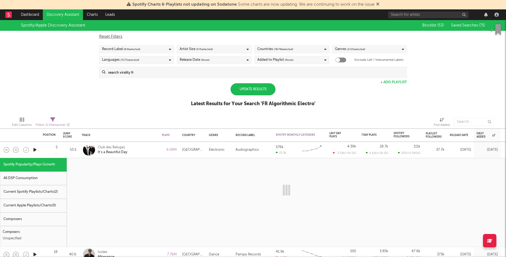
click at [426, 90] on div "Spotify/Apple Discovery Assistant Blocklist ( 53 ) Saved Searches ( 75 ) Reset …" at bounding box center [253, 66] width 506 height 92
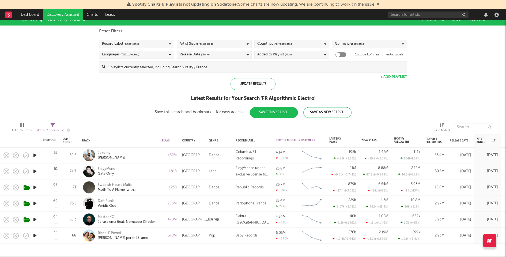
click at [362, 43] on span "( 2 / 15 selected)" at bounding box center [356, 44] width 18 height 6
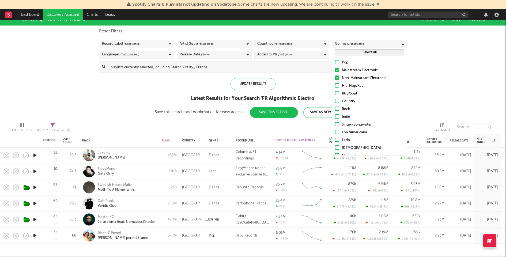
click at [355, 52] on button "Select All" at bounding box center [369, 52] width 69 height 6
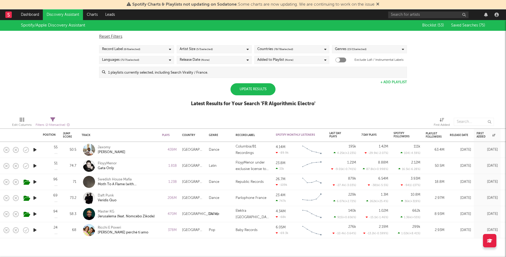
click at [287, 83] on div "Update Results Latest Results for Your Search ' FR Algorithmic Electro '" at bounding box center [253, 97] width 124 height 29
click at [268, 89] on div "Update Results" at bounding box center [252, 89] width 45 height 12
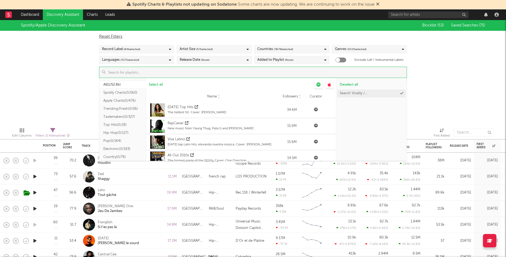
click at [283, 69] on input at bounding box center [255, 72] width 301 height 11
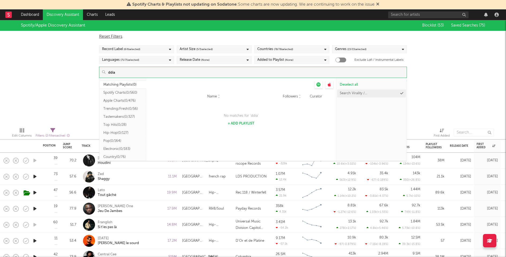
type input "d"
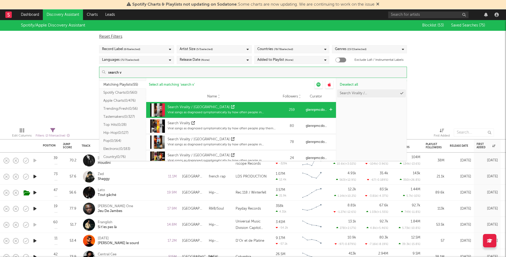
click at [329, 109] on icon at bounding box center [330, 109] width 3 height 3
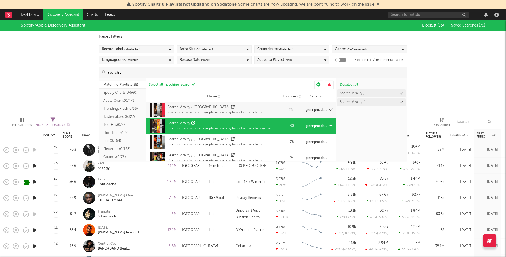
click at [329, 126] on icon at bounding box center [330, 125] width 3 height 3
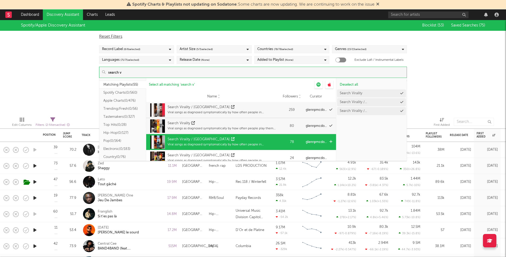
click at [329, 141] on icon at bounding box center [330, 141] width 3 height 3
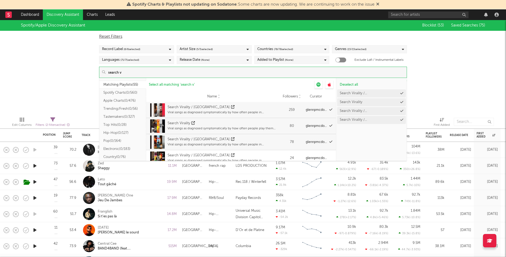
click at [173, 74] on input "search v" at bounding box center [255, 72] width 301 height 11
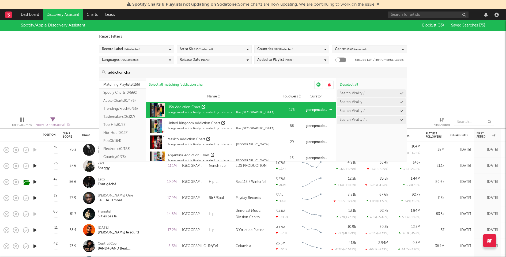
type input "addiction cha"
click at [329, 110] on icon at bounding box center [330, 109] width 3 height 3
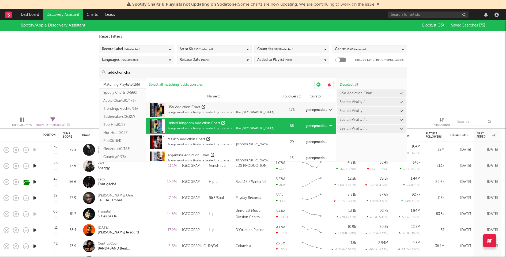
click at [329, 125] on icon at bounding box center [330, 125] width 3 height 3
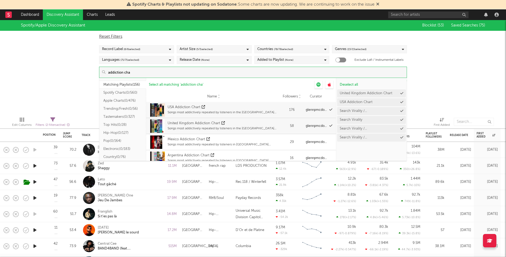
click at [461, 91] on div "Spotify/Apple Discovery Assistant Blocklist ( 53 ) Saved Searches ( 75 ) Reset …" at bounding box center [253, 66] width 506 height 92
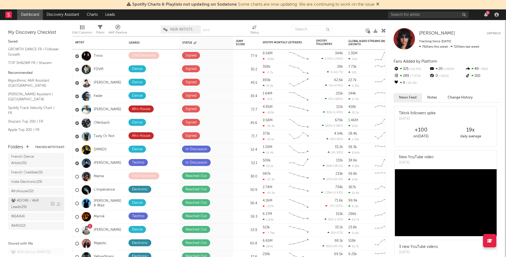
scroll to position [89, 0]
click at [30, 209] on div "ADORE / A&R Leads ( 29 )" at bounding box center [30, 203] width 38 height 13
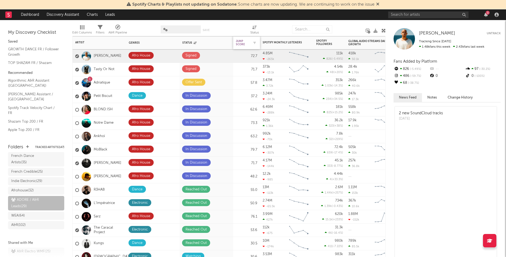
click at [240, 44] on div "Jump Score" at bounding box center [242, 43] width 13 height 6
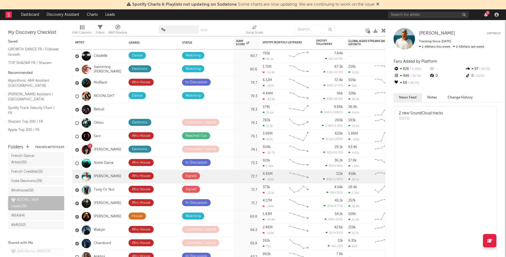
click at [52, 20] on div "My Discovery Checklist Saved GROWTH DANCE FR / Follower Growth TOP SHAZAM FR / …" at bounding box center [36, 79] width 72 height 118
click at [61, 15] on link "Discovery Assistant" at bounding box center [63, 14] width 40 height 11
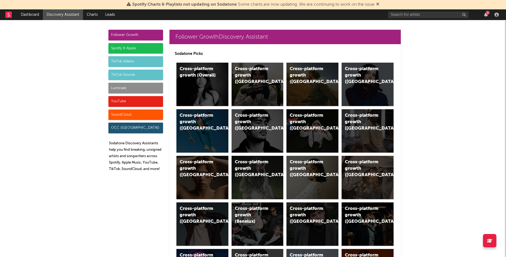
click at [142, 42] on div "Follower Growth Spotify & Apple TikTok Videos TikTok Sounds Luminate YouTube So…" at bounding box center [135, 103] width 55 height 146
click at [142, 47] on div "Spotify & Apple" at bounding box center [135, 48] width 55 height 11
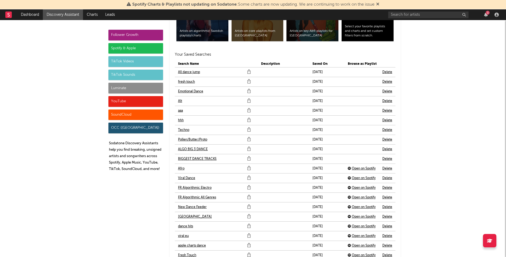
scroll to position [1164, 0]
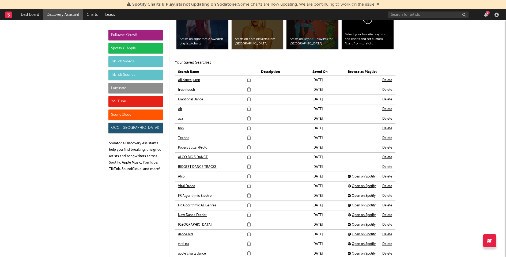
click at [185, 145] on link "Pollen/Butter/Proto" at bounding box center [192, 147] width 29 height 6
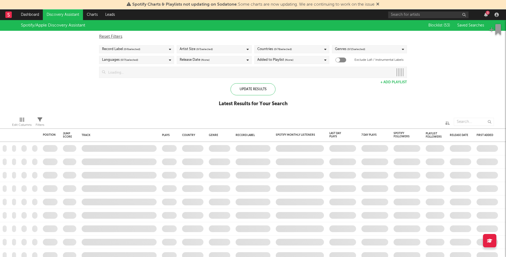
click at [485, 17] on div "3" at bounding box center [444, 14] width 112 height 11
click at [485, 14] on div "3" at bounding box center [487, 13] width 4 height 4
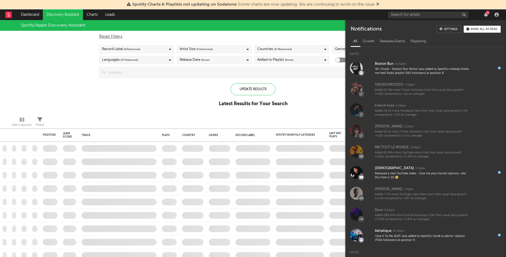
click at [480, 27] on button "Mark all as read" at bounding box center [481, 29] width 37 height 7
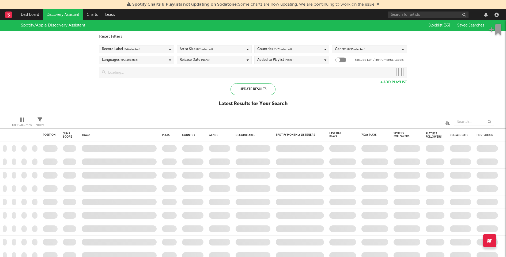
click at [172, 99] on div "Spotify/Apple Discovery Assistant Blocklist ( 53 ) Saved Searches Reset Filters…" at bounding box center [253, 66] width 506 height 92
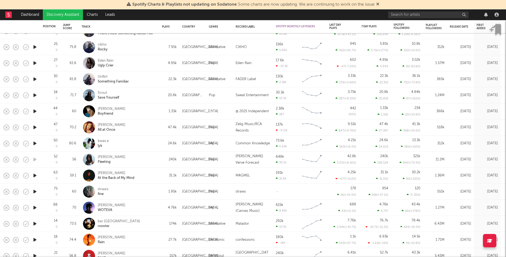
click at [36, 223] on icon "button" at bounding box center [35, 223] width 6 height 7
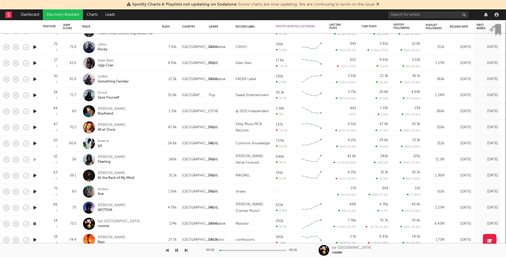
click at [36, 207] on icon "button" at bounding box center [35, 207] width 6 height 7
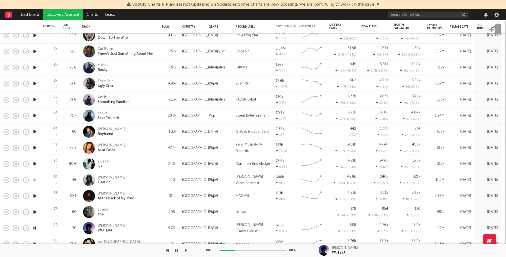
click at [137, 226] on div "[PERSON_NAME] WOTEVA" at bounding box center [127, 228] width 58 height 10
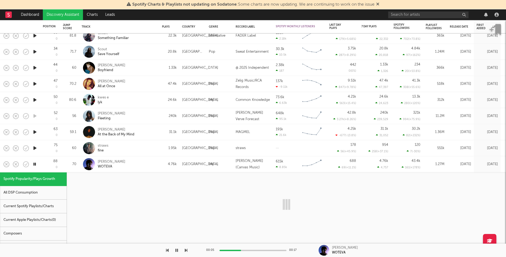
select select "1w"
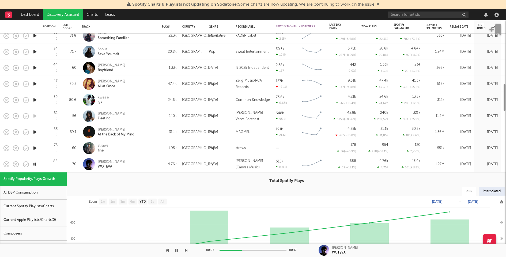
click at [62, 206] on div "Current Spotify Playlists/Charts" at bounding box center [33, 207] width 67 height 14
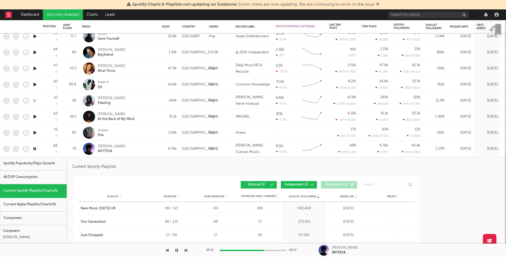
click at [149, 148] on div "Richard Carter WOTEVA" at bounding box center [127, 149] width 58 height 10
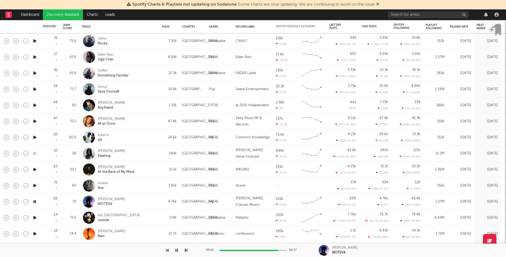
click at [34, 183] on icon "button" at bounding box center [35, 185] width 6 height 7
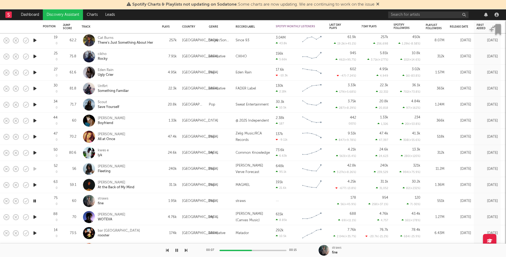
click at [252, 250] on div at bounding box center [252, 250] width 67 height 1
click at [33, 183] on icon "button" at bounding box center [35, 184] width 6 height 7
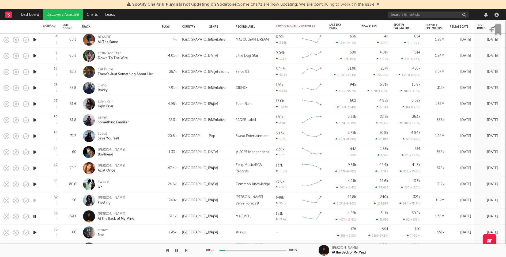
click at [35, 182] on icon "button" at bounding box center [35, 184] width 6 height 7
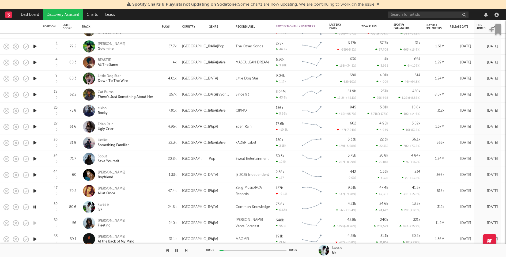
click at [35, 191] on icon "button" at bounding box center [35, 190] width 6 height 7
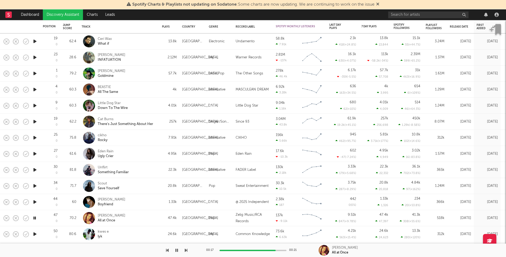
click at [36, 201] on icon "button" at bounding box center [35, 201] width 6 height 7
click at [139, 198] on div "Aidan Jones Boyfriend" at bounding box center [127, 202] width 58 height 10
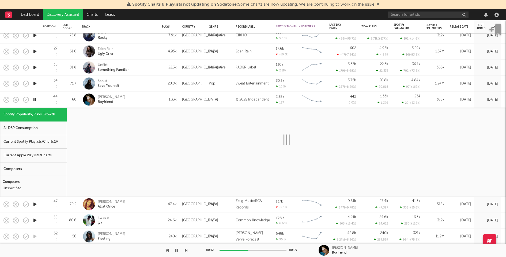
click at [55, 145] on div "Current Spotify Playlists/Charts ( 3 )" at bounding box center [33, 142] width 67 height 14
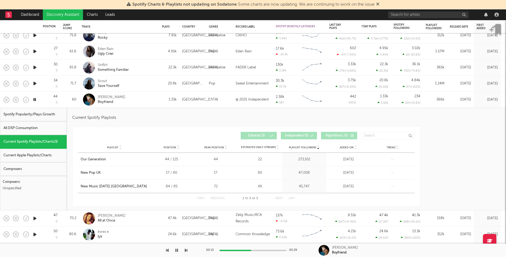
click at [144, 104] on div "Aidan Jones Boyfriend" at bounding box center [119, 100] width 75 height 16
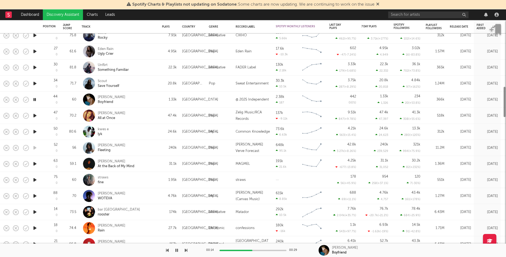
click at [140, 117] on div "Eli All at Once" at bounding box center [127, 116] width 58 height 10
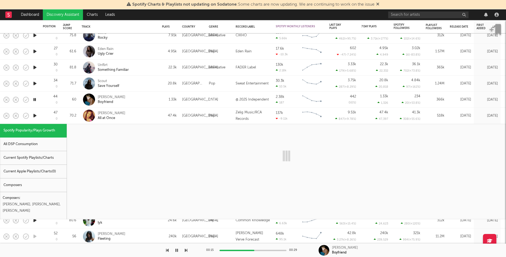
click at [40, 160] on div "Current Spotify Playlists/Charts" at bounding box center [33, 158] width 67 height 14
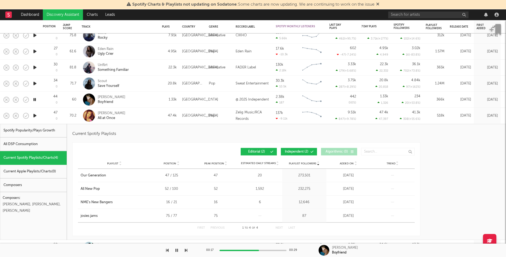
click at [139, 117] on div "Eli All at Once" at bounding box center [127, 116] width 58 height 10
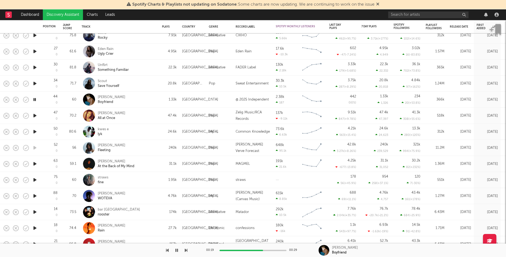
click at [273, 250] on div at bounding box center [252, 250] width 67 height 1
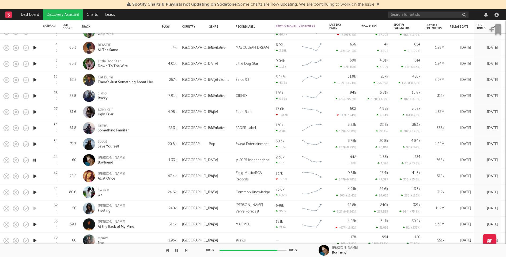
click at [34, 128] on icon "button" at bounding box center [35, 128] width 6 height 7
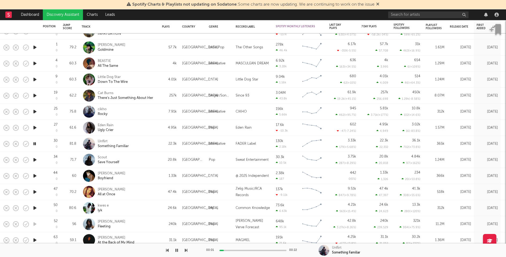
click at [35, 160] on icon "button" at bounding box center [35, 159] width 6 height 7
click at [250, 251] on div "00:00 00:15" at bounding box center [253, 249] width 94 height 13
click at [250, 251] on div "00:01 00:15" at bounding box center [253, 249] width 94 height 13
click at [248, 250] on div at bounding box center [252, 250] width 67 height 1
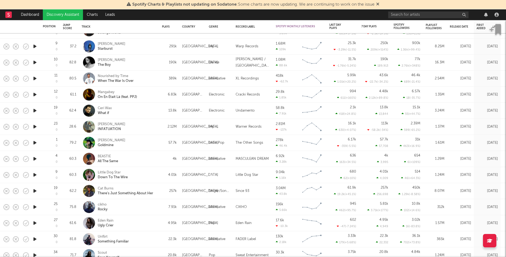
click at [37, 190] on icon "button" at bounding box center [35, 190] width 6 height 7
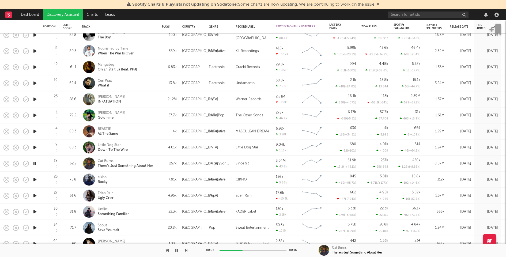
click at [35, 194] on icon "button" at bounding box center [35, 195] width 6 height 7
click at [255, 250] on div at bounding box center [252, 250] width 67 height 1
click at [34, 179] on icon "button" at bounding box center [35, 179] width 6 height 7
click at [246, 250] on div at bounding box center [252, 250] width 67 height 1
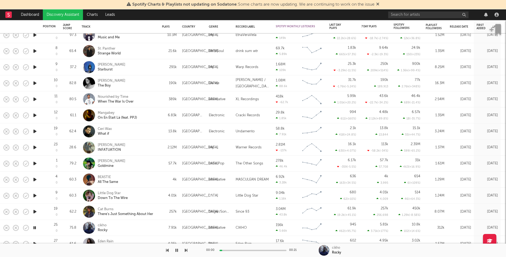
click at [35, 212] on icon "button" at bounding box center [35, 211] width 6 height 7
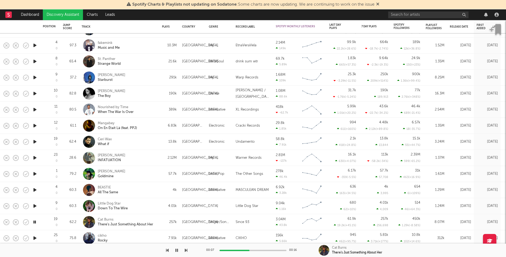
click at [35, 205] on icon "button" at bounding box center [35, 205] width 6 height 7
click at [35, 222] on icon "button" at bounding box center [35, 222] width 6 height 7
click at [270, 250] on div at bounding box center [252, 250] width 67 height 1
click at [34, 188] on icon "button" at bounding box center [35, 189] width 6 height 7
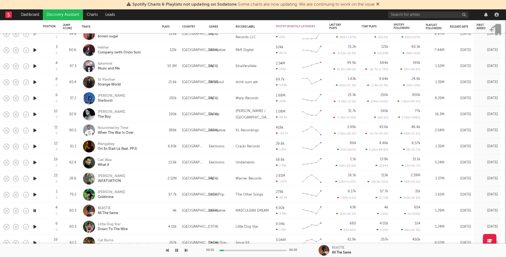
click at [245, 251] on div at bounding box center [252, 250] width 67 height 1
click at [36, 227] on icon "button" at bounding box center [35, 226] width 6 height 7
click at [246, 250] on div at bounding box center [252, 250] width 67 height 1
click at [35, 211] on icon "button" at bounding box center [35, 210] width 6 height 7
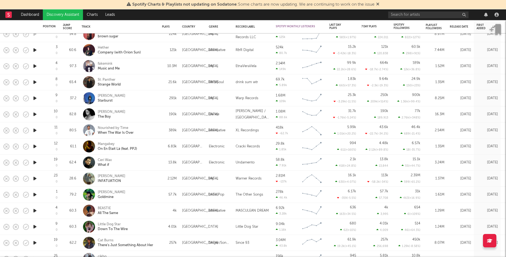
click at [146, 212] on div "BEASTIE All The Same" at bounding box center [127, 211] width 58 height 10
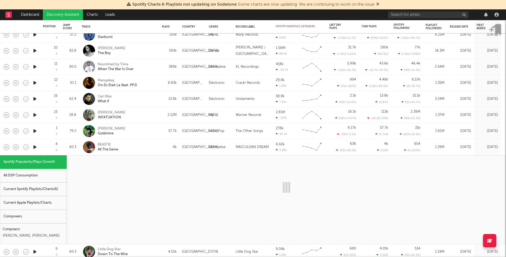
click at [53, 189] on div "Current Spotify Playlists/Charts ( 6 )" at bounding box center [33, 189] width 67 height 14
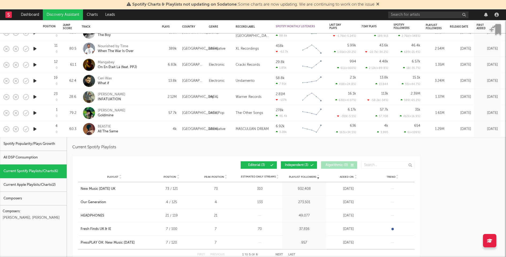
click at [138, 128] on div "BEASTIE All The Same" at bounding box center [127, 129] width 58 height 10
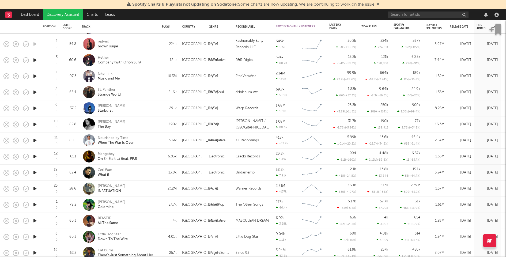
click at [33, 203] on icon "button" at bounding box center [35, 204] width 6 height 7
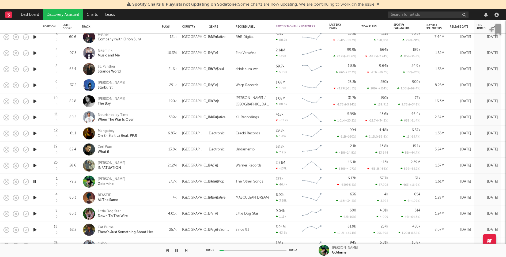
click at [35, 212] on icon "button" at bounding box center [35, 213] width 6 height 7
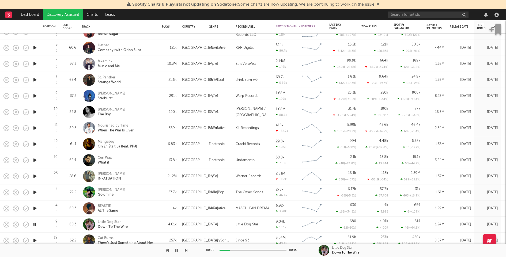
click at [36, 192] on icon "button" at bounding box center [35, 192] width 6 height 7
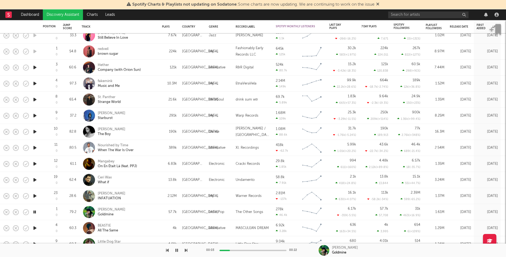
click at [34, 195] on icon "button" at bounding box center [35, 196] width 6 height 7
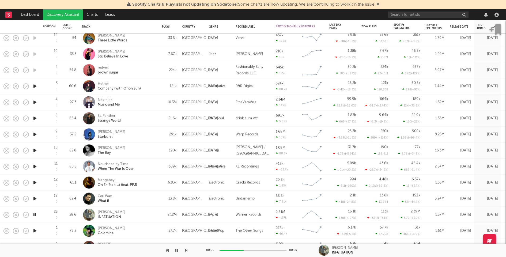
click at [141, 209] on div "Earl Sweatshirt INFATUATION" at bounding box center [119, 215] width 75 height 16
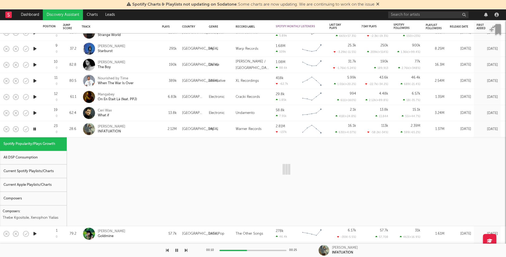
click at [44, 173] on div "Current Spotify Playlists/Charts" at bounding box center [33, 171] width 67 height 14
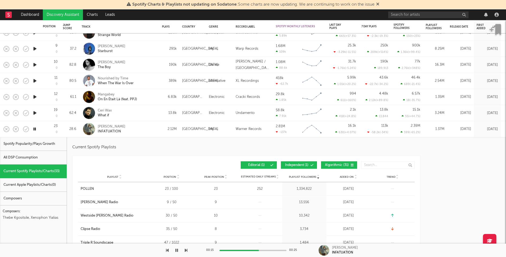
click at [34, 98] on icon "button" at bounding box center [35, 97] width 6 height 7
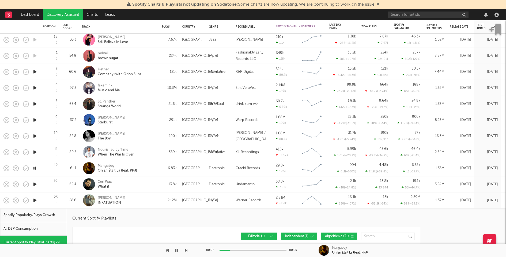
click at [155, 166] on div "Mangabey On En Était Là (feat. PPJ)" at bounding box center [119, 168] width 75 height 16
select select "1w"
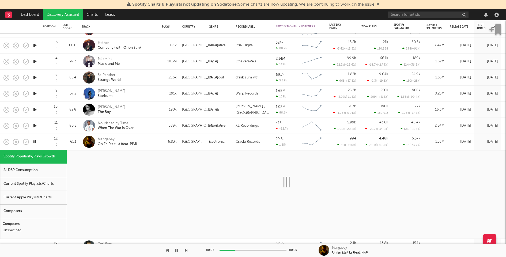
select select "1w"
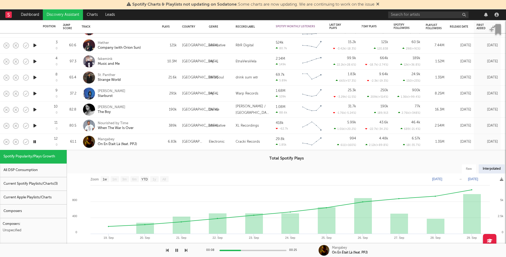
click at [46, 181] on div "Current Spotify Playlists/Charts ( 3 )" at bounding box center [33, 184] width 67 height 14
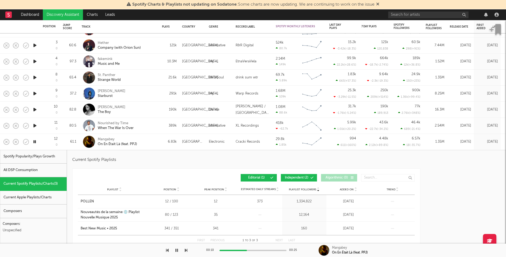
click at [154, 144] on div "Mangabey On En Était Là (feat. PPJ)" at bounding box center [127, 142] width 58 height 10
select select "1w"
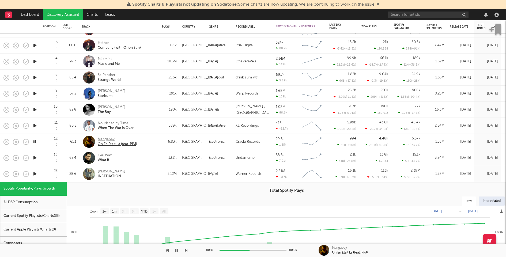
click at [110, 138] on div "Mangabey" at bounding box center [117, 139] width 39 height 5
click at [106, 139] on div "Mangabey" at bounding box center [117, 139] width 39 height 5
click at [36, 127] on icon "button" at bounding box center [35, 125] width 6 height 7
click at [148, 173] on div "Earl Sweatshirt INFATUATION" at bounding box center [127, 174] width 58 height 10
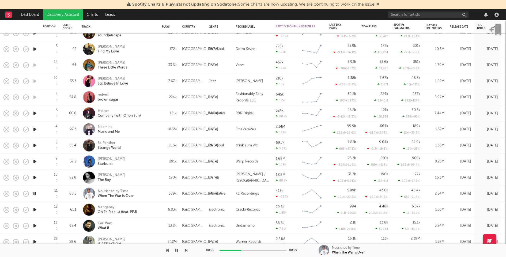
click at [34, 176] on icon "button" at bounding box center [35, 177] width 6 height 7
click at [35, 161] on icon "button" at bounding box center [35, 161] width 6 height 7
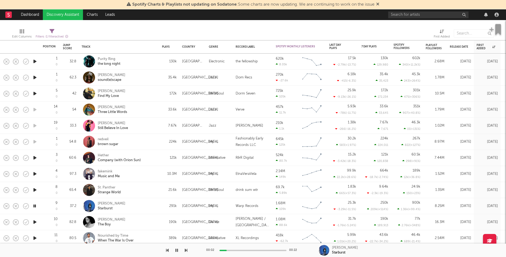
click at [35, 189] on icon "button" at bounding box center [35, 189] width 6 height 7
click at [135, 189] on div "St. Panther Strange World" at bounding box center [127, 190] width 58 height 10
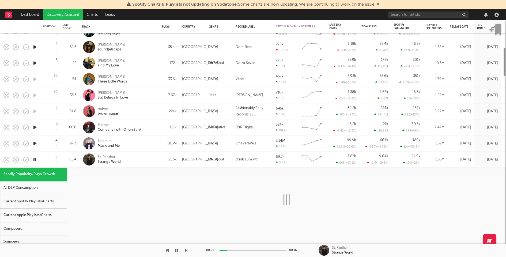
click at [55, 203] on div "Current Spotify Playlists/Charts" at bounding box center [33, 202] width 67 height 14
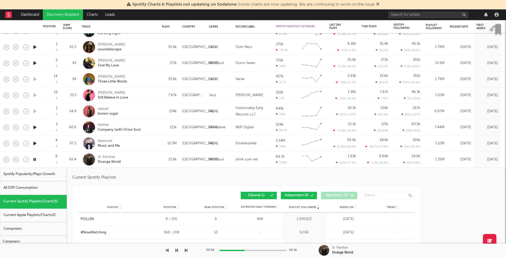
click at [143, 161] on div "St. Panther Strange World" at bounding box center [127, 160] width 58 height 10
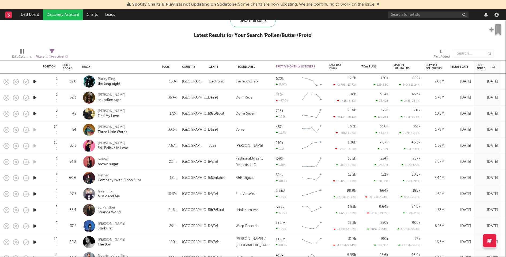
click at [35, 194] on icon "button" at bounding box center [35, 193] width 6 height 7
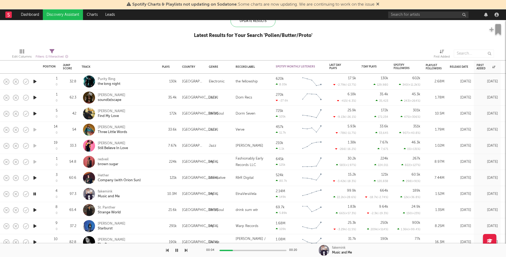
click at [36, 178] on icon "button" at bounding box center [35, 177] width 6 height 7
click at [252, 250] on div at bounding box center [252, 250] width 67 height 1
click at [34, 82] on icon "button" at bounding box center [35, 81] width 6 height 7
click at [248, 250] on div at bounding box center [252, 250] width 67 height 1
click at [140, 81] on div "Purity Ring the long night" at bounding box center [127, 82] width 58 height 10
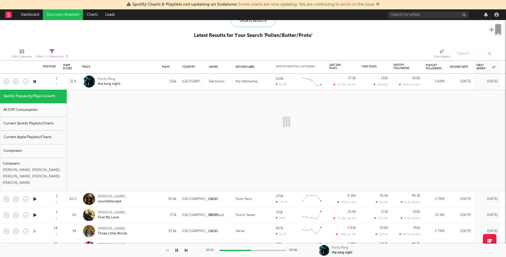
click at [46, 120] on div "Current Spotify Playlists/Charts" at bounding box center [33, 124] width 67 height 14
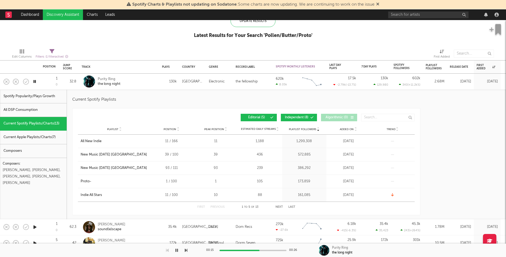
click at [148, 85] on div "Purity Ring the long night" at bounding box center [127, 82] width 58 height 10
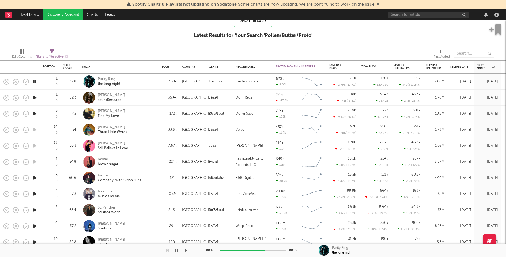
click at [37, 96] on icon "button" at bounding box center [35, 97] width 6 height 7
click at [35, 113] on icon "button" at bounding box center [35, 113] width 6 height 7
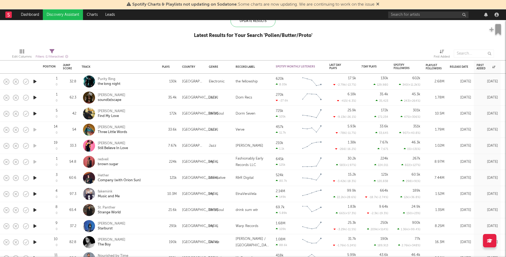
click at [232, 220] on div "Hip-Hop/Rap" at bounding box center [219, 226] width 27 height 16
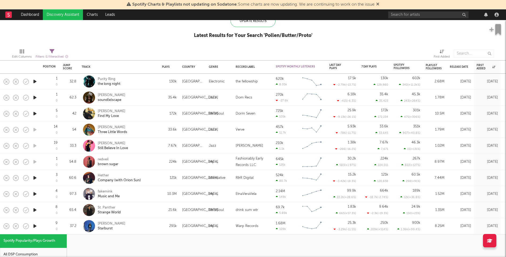
select select "1w"
click at [145, 225] on div "Danny Brown Starburst" at bounding box center [127, 226] width 58 height 10
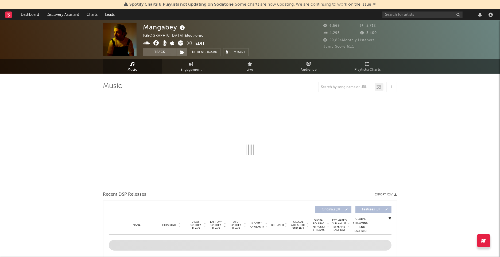
select select "6m"
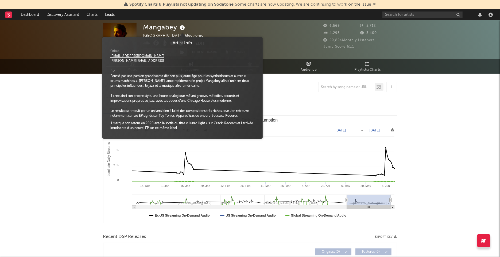
click at [182, 27] on icon at bounding box center [183, 27] width 8 height 7
click at [224, 26] on div "Mangabey [GEOGRAPHIC_DATA] | Electronic Edit Track Benchmark Summary" at bounding box center [195, 39] width 105 height 33
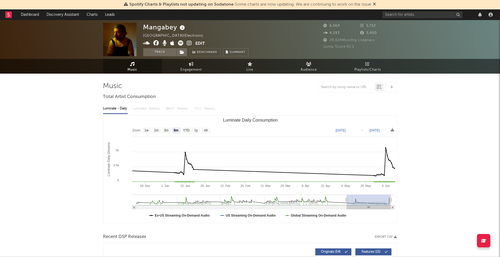
click at [191, 43] on icon at bounding box center [189, 42] width 5 height 5
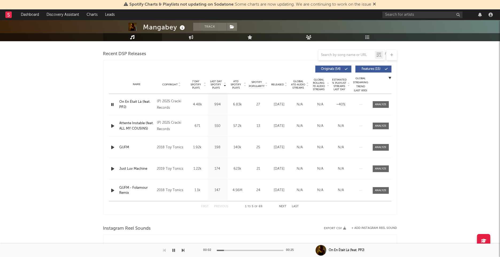
scroll to position [181, 0]
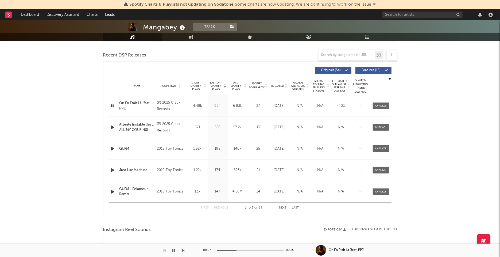
click at [113, 126] on icon "button" at bounding box center [113, 127] width 6 height 7
click at [250, 248] on div "00:00 00:15" at bounding box center [251, 249] width 94 height 13
click at [251, 251] on div "00:01 00:15" at bounding box center [251, 249] width 94 height 13
click at [113, 149] on icon "button" at bounding box center [113, 148] width 6 height 7
